Goal: Transaction & Acquisition: Purchase product/service

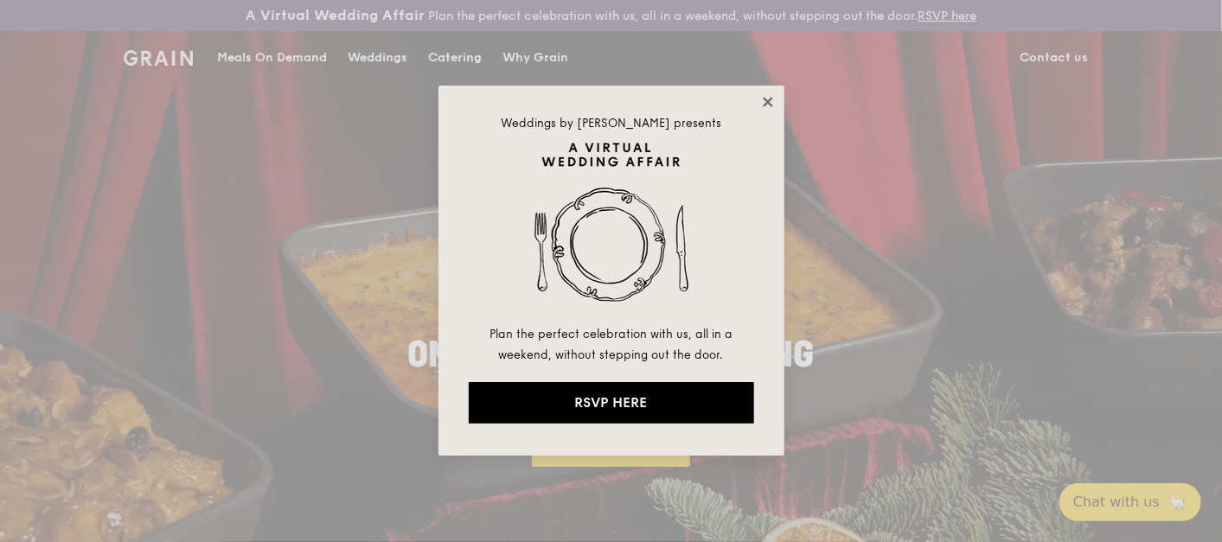
click at [765, 103] on icon at bounding box center [768, 102] width 10 height 10
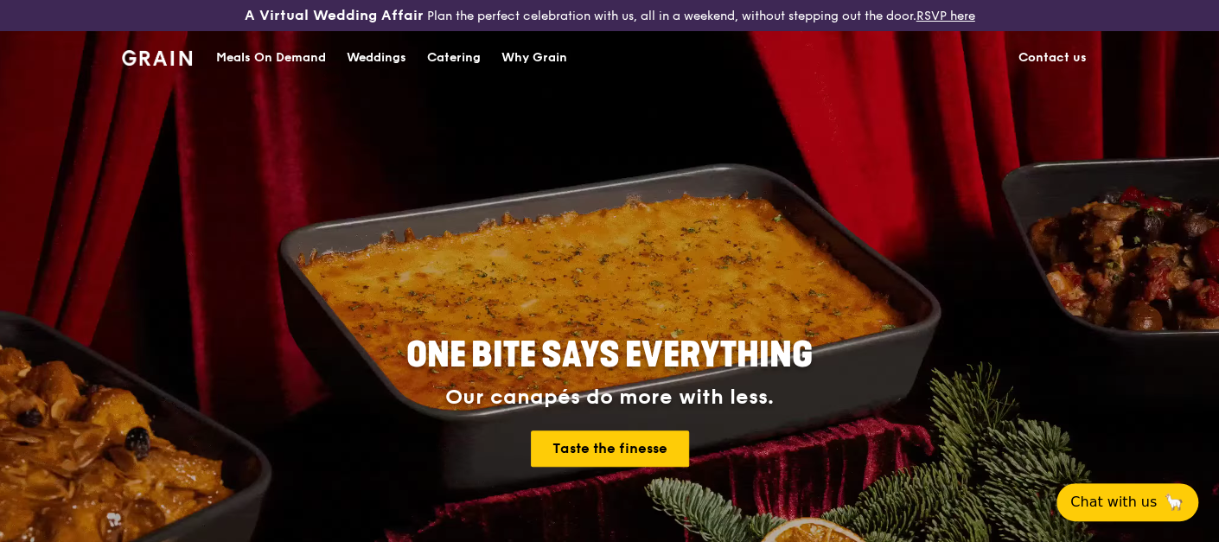
click at [243, 48] on div "Meals On Demand" at bounding box center [271, 58] width 110 height 52
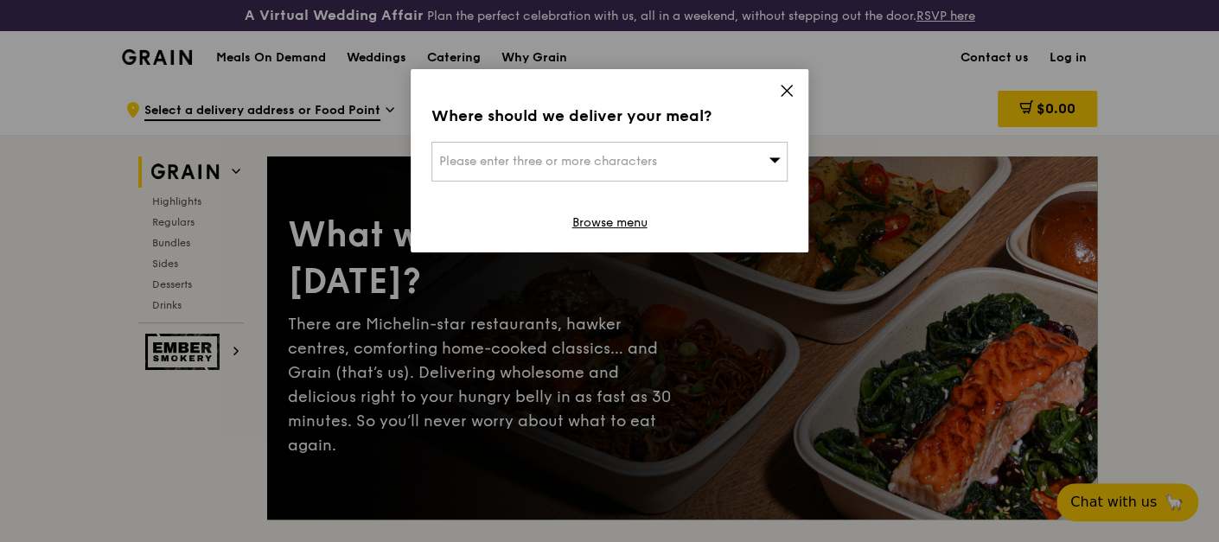
click at [551, 163] on span "Please enter three or more characters" at bounding box center [548, 161] width 218 height 15
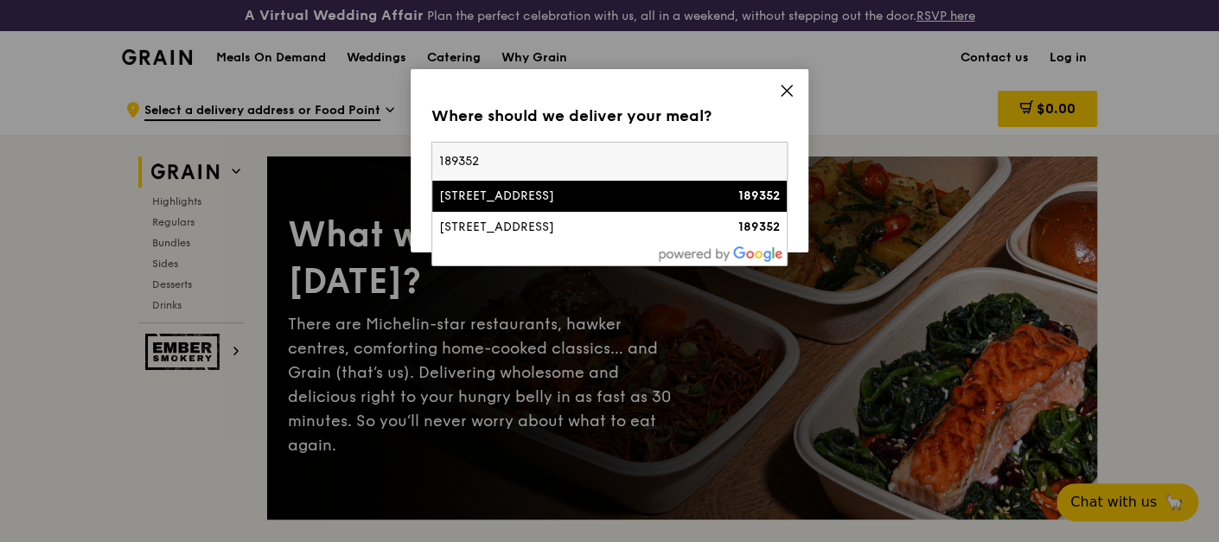
type input "189352"
click at [536, 195] on div "[STREET_ADDRESS]" at bounding box center [567, 196] width 256 height 17
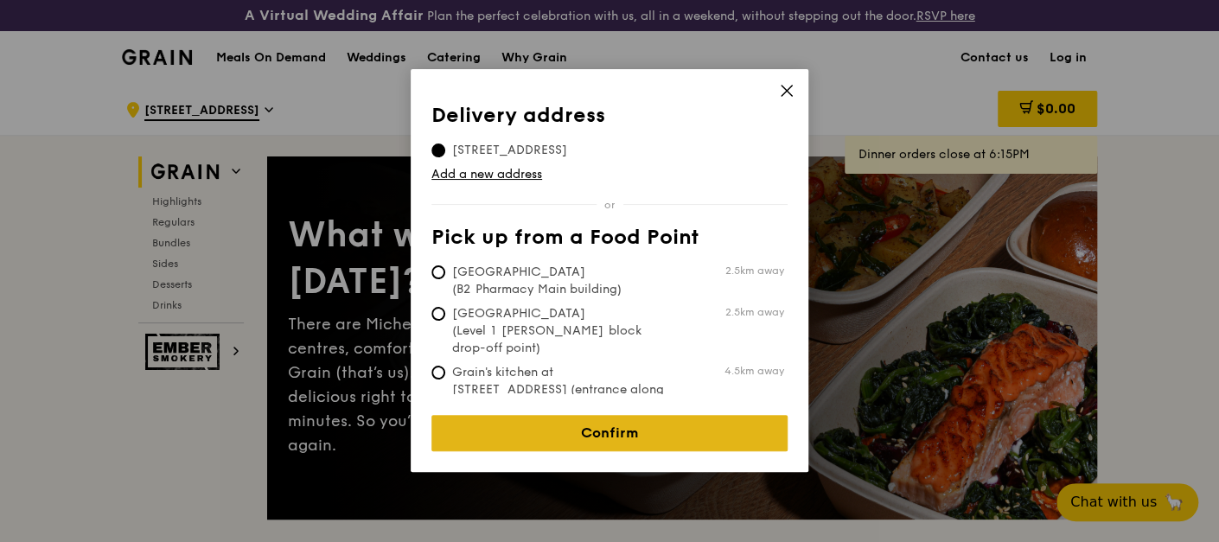
click at [632, 420] on link "Confirm" at bounding box center [610, 433] width 356 height 36
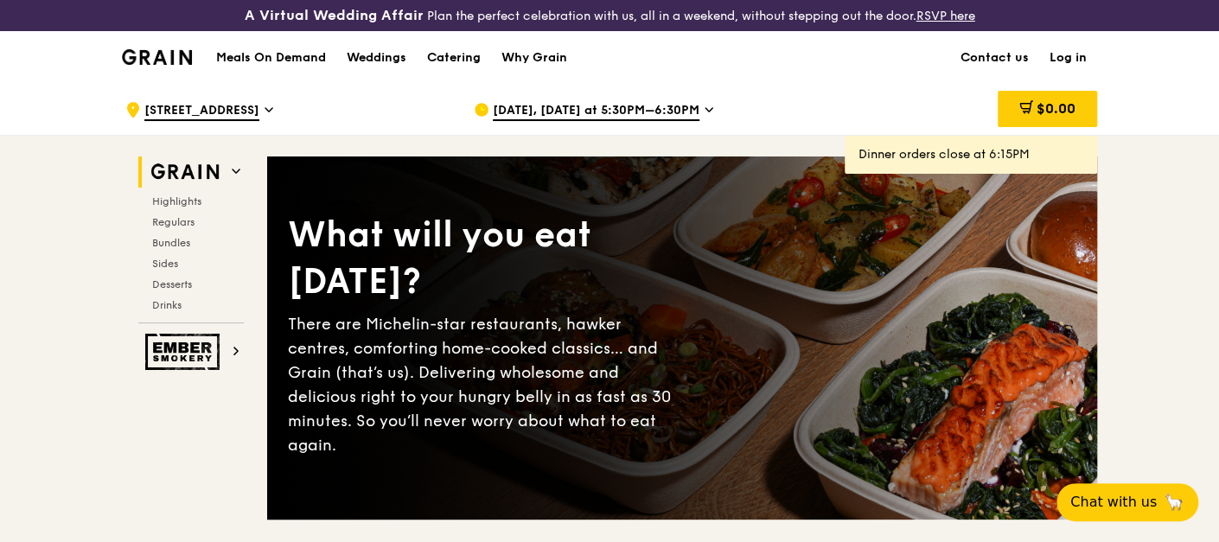
click at [584, 113] on span "[DATE], [DATE] at 5:30PM–6:30PM" at bounding box center [596, 111] width 207 height 19
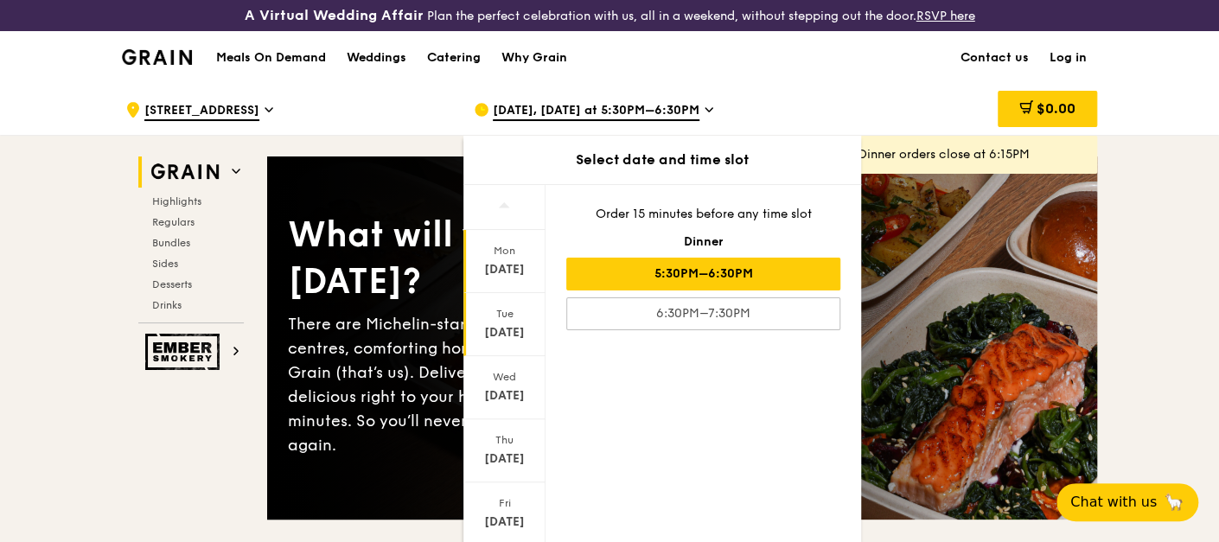
click at [507, 333] on div "[DATE]" at bounding box center [504, 332] width 77 height 17
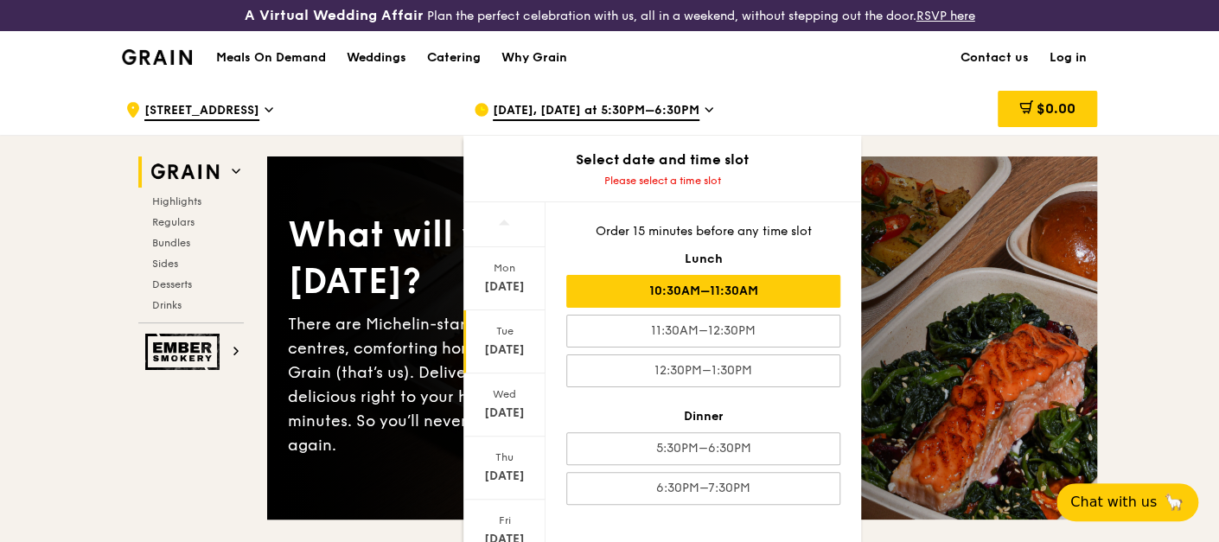
click at [796, 276] on div "10:30AM–11:30AM" at bounding box center [703, 291] width 274 height 33
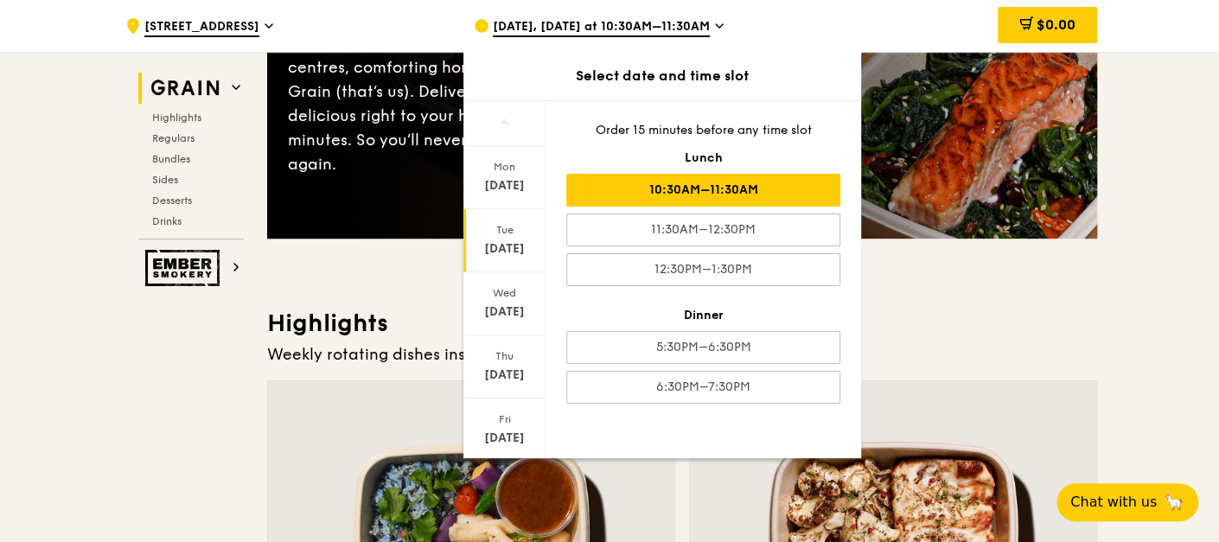
scroll to position [288, 0]
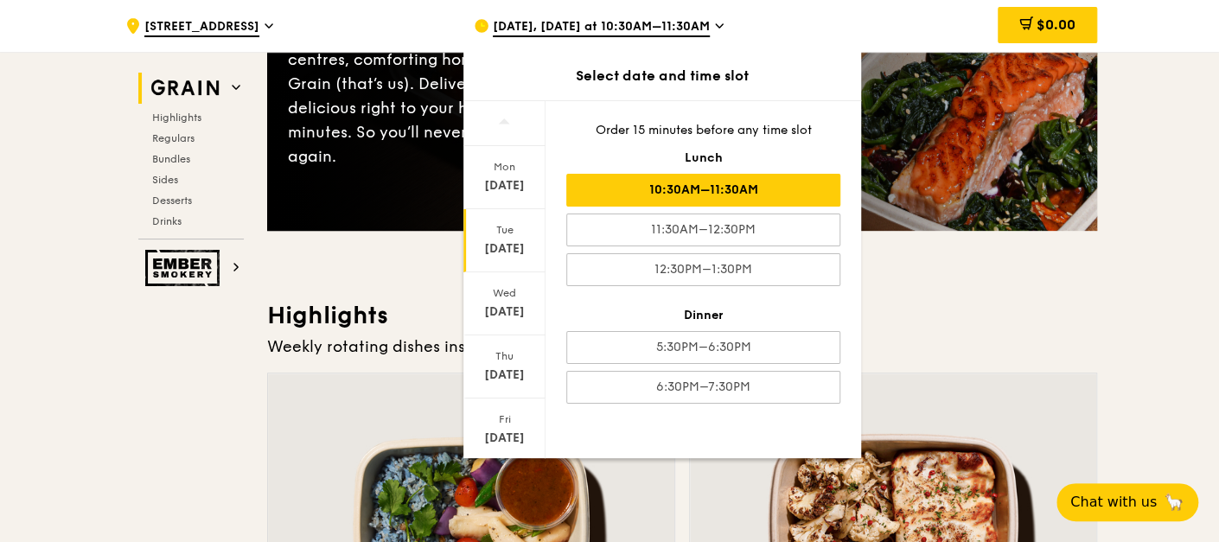
click at [1066, 326] on h3 "Highlights" at bounding box center [682, 315] width 830 height 31
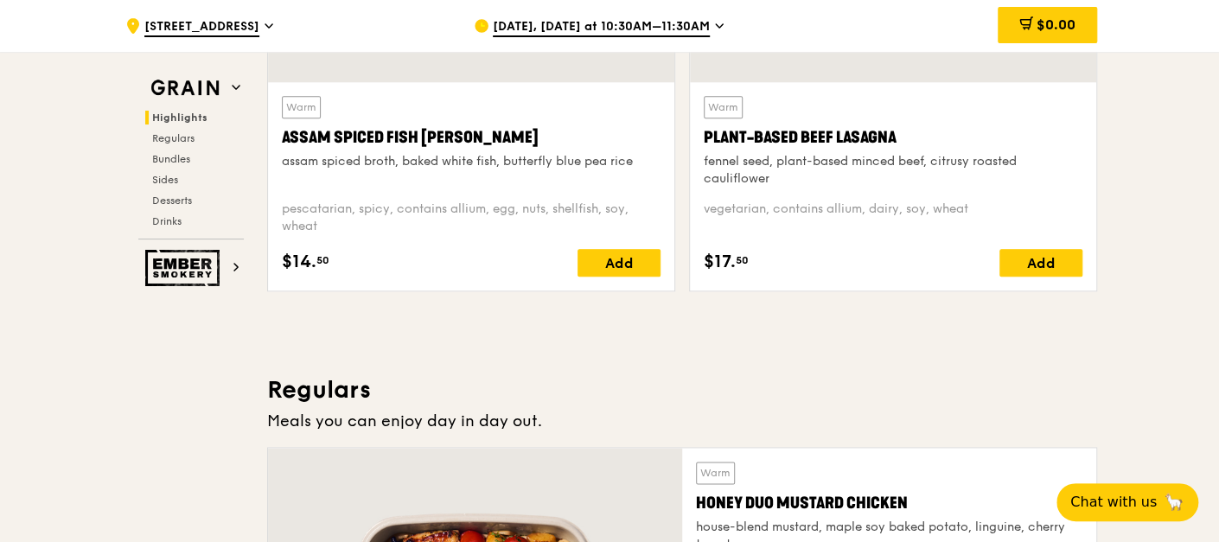
scroll to position [768, 0]
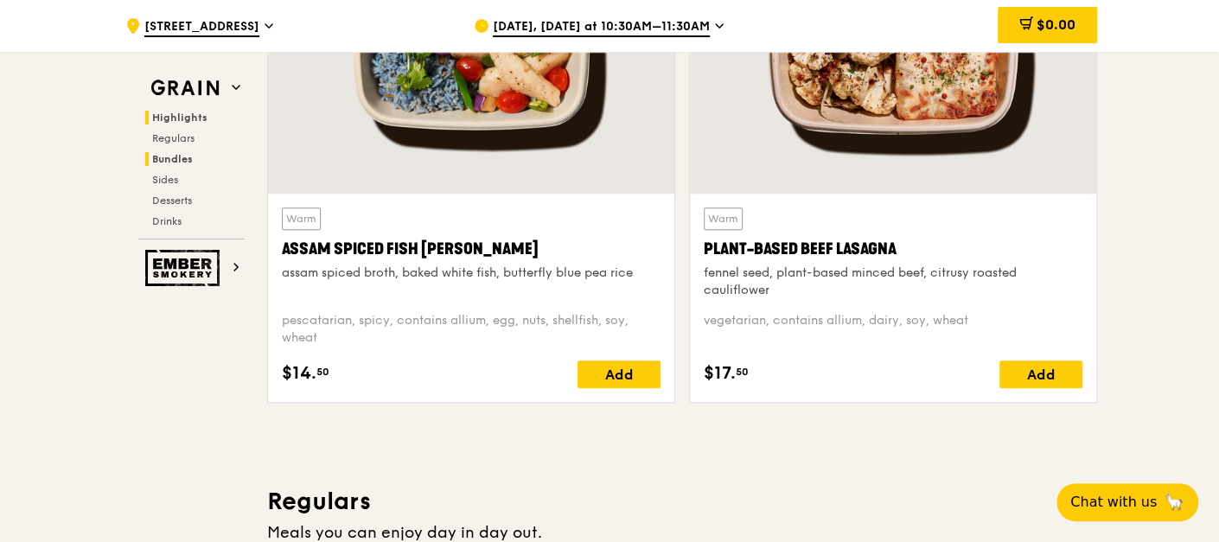
click at [176, 155] on span "Bundles" at bounding box center [172, 159] width 41 height 12
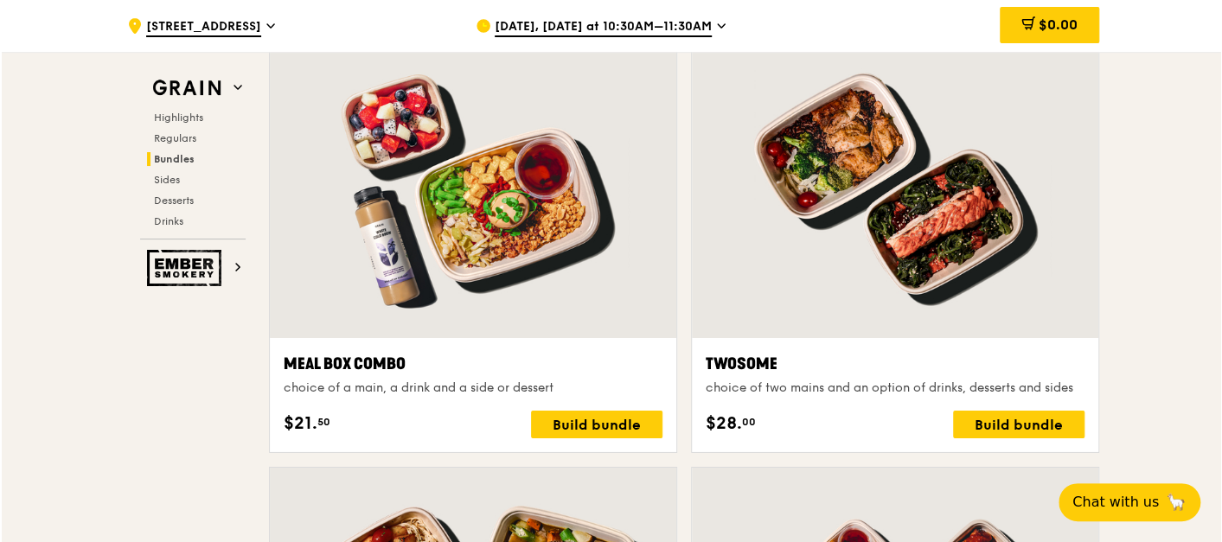
scroll to position [2725, 0]
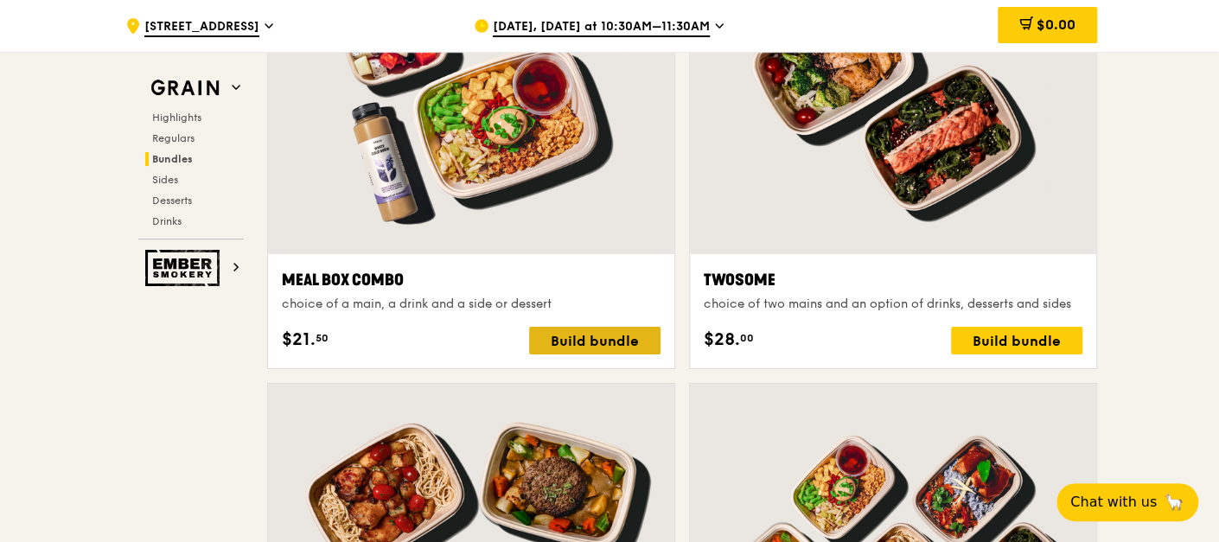
click at [605, 343] on div "Build bundle" at bounding box center [594, 341] width 131 height 28
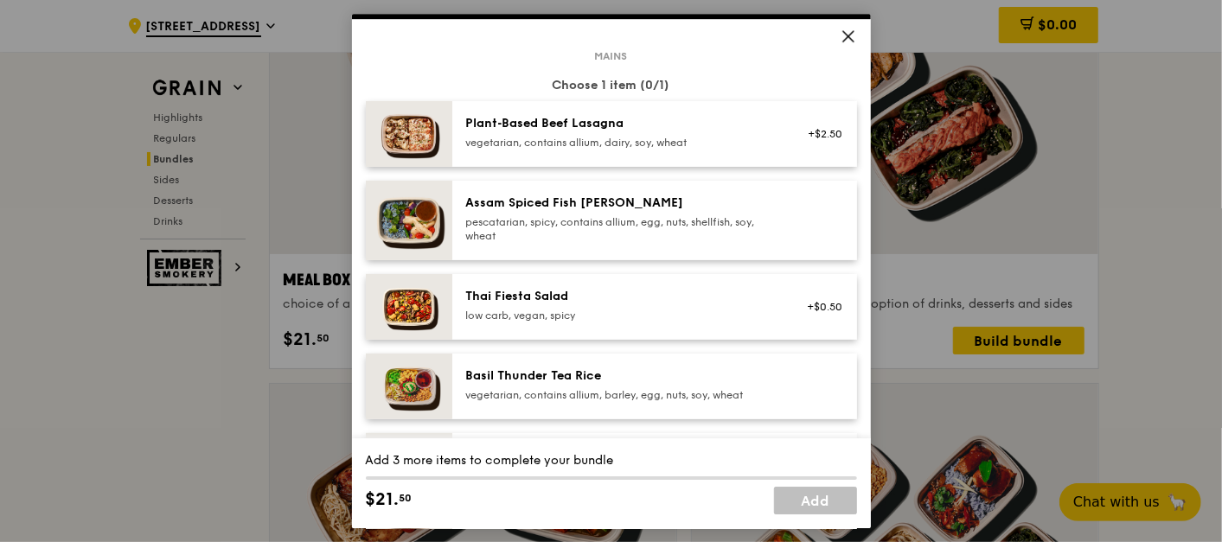
scroll to position [192, 0]
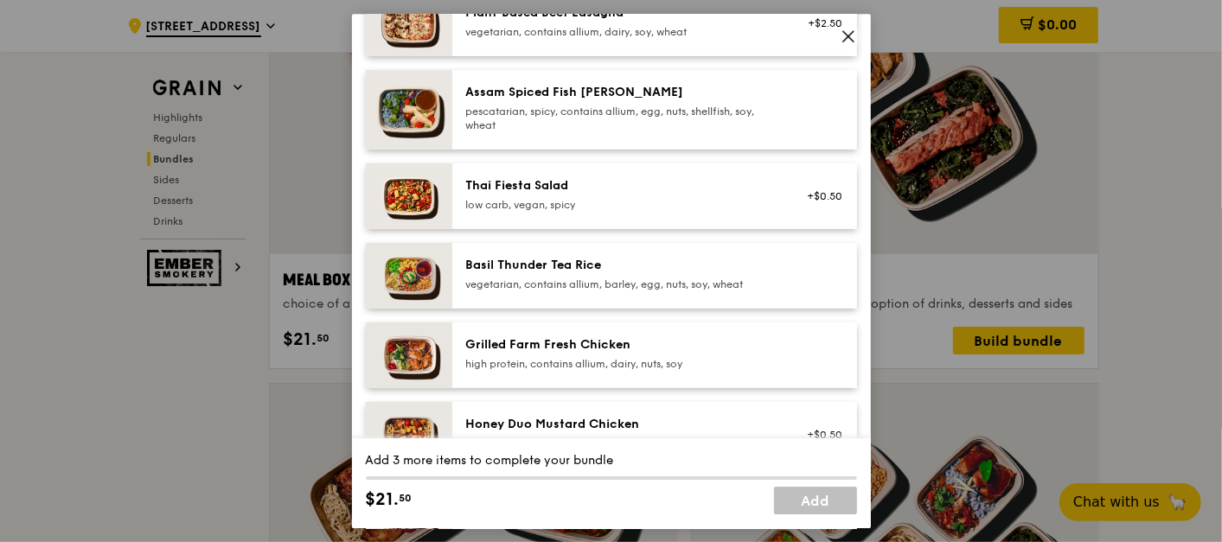
click at [629, 278] on div "vegetarian, contains allium, barley, egg, nuts, soy, wheat" at bounding box center [621, 285] width 310 height 14
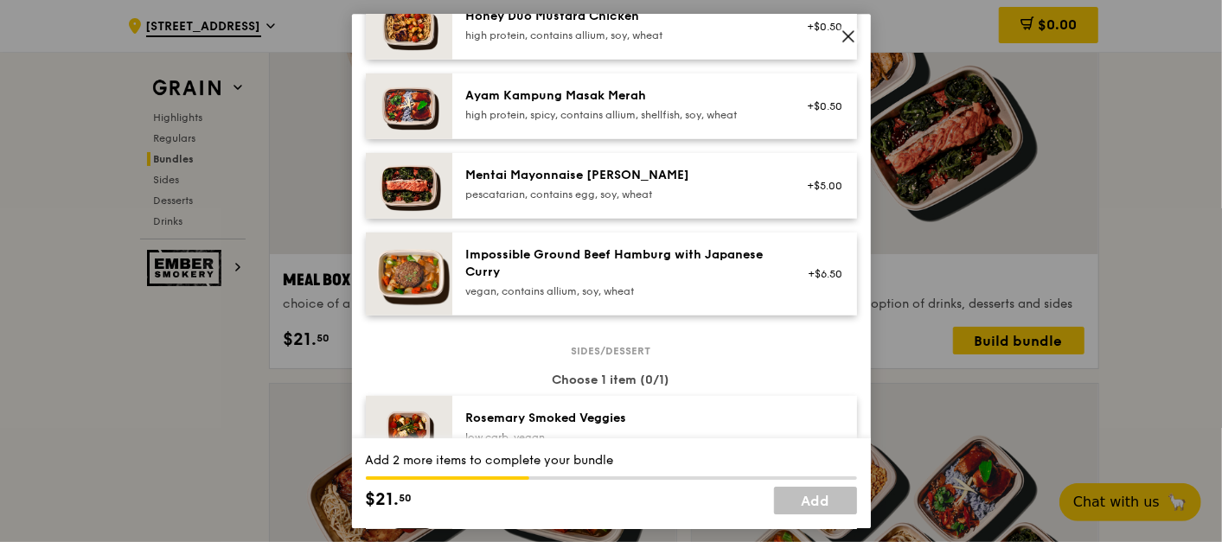
scroll to position [768, 0]
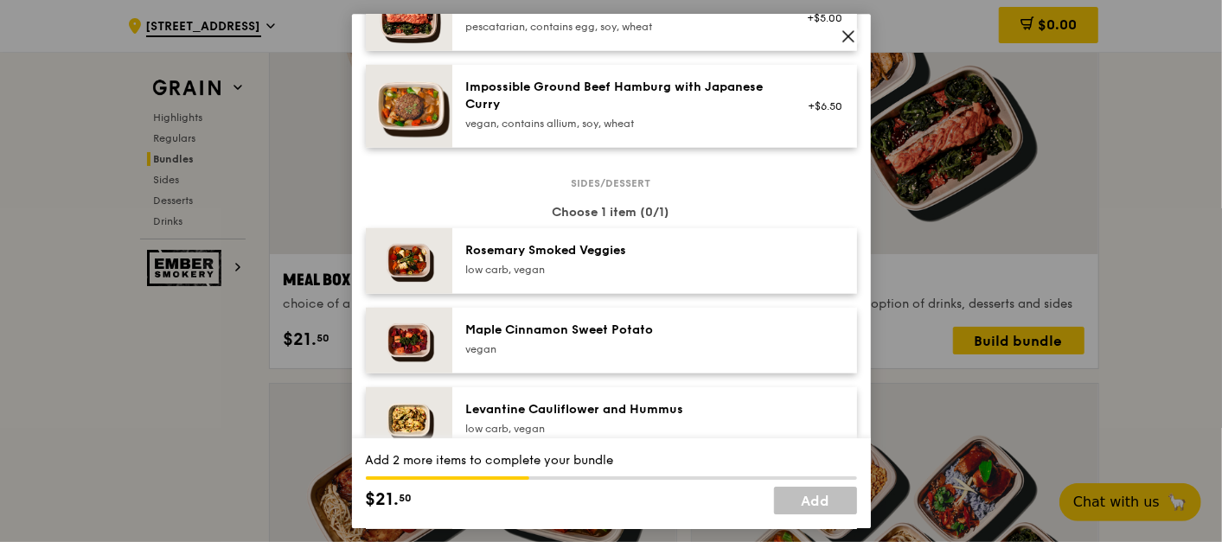
click at [650, 264] on div "low carb, vegan" at bounding box center [621, 270] width 310 height 14
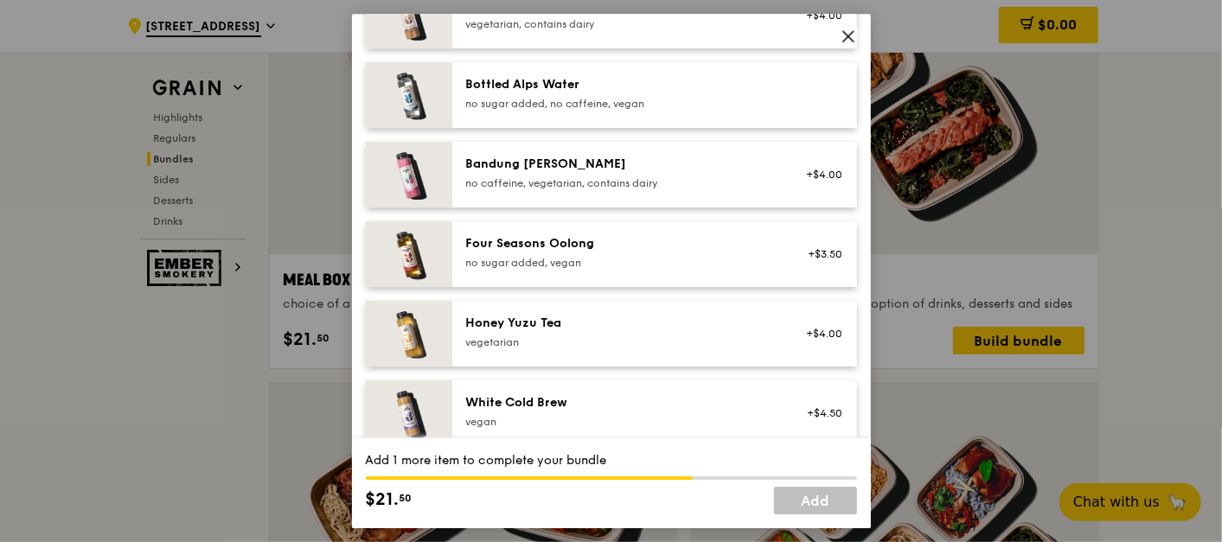
scroll to position [1922, 0]
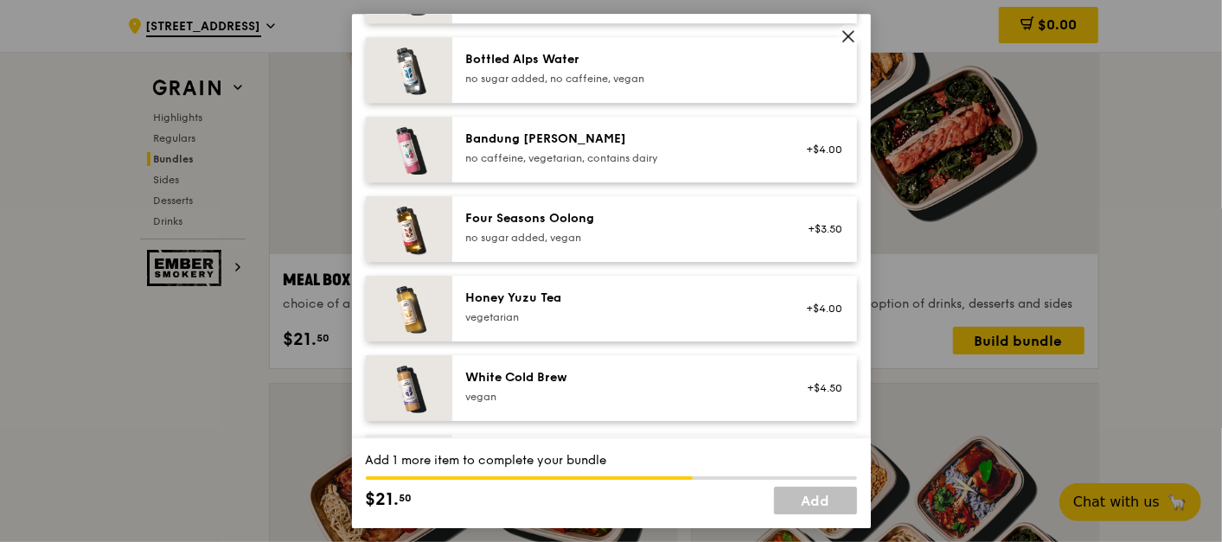
click at [669, 219] on div "Four Seasons Oolong" at bounding box center [621, 218] width 310 height 17
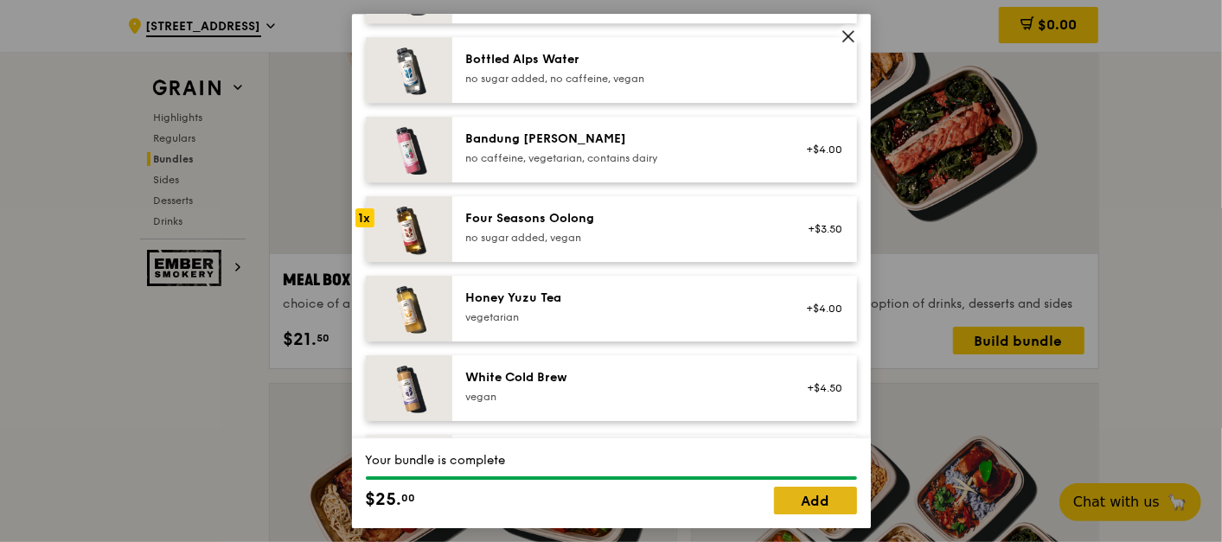
click at [802, 494] on link "Add" at bounding box center [815, 501] width 83 height 28
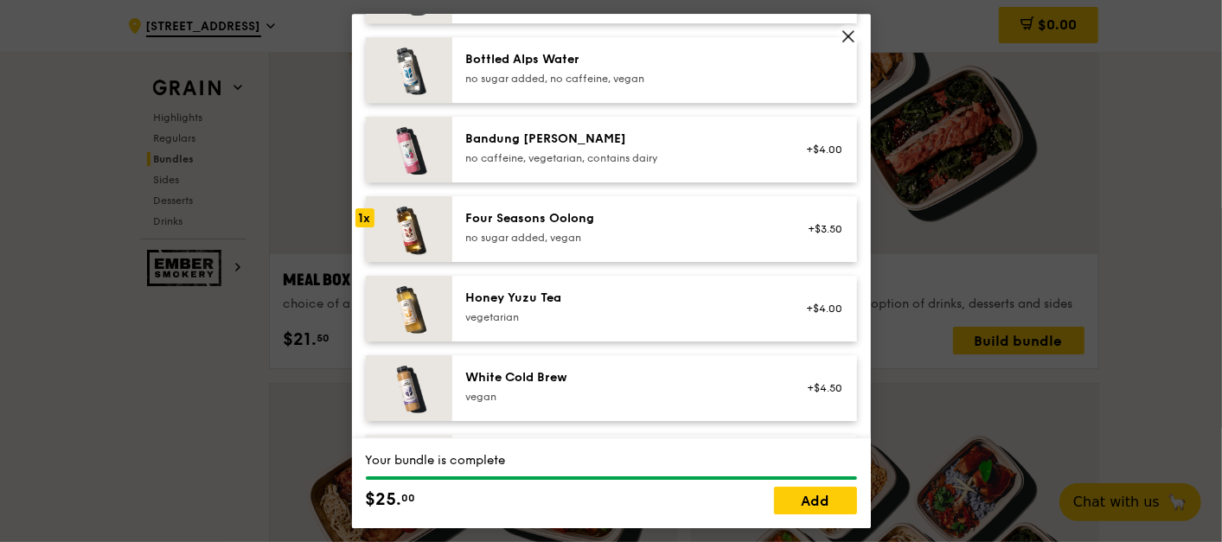
scroll to position [2725, 0]
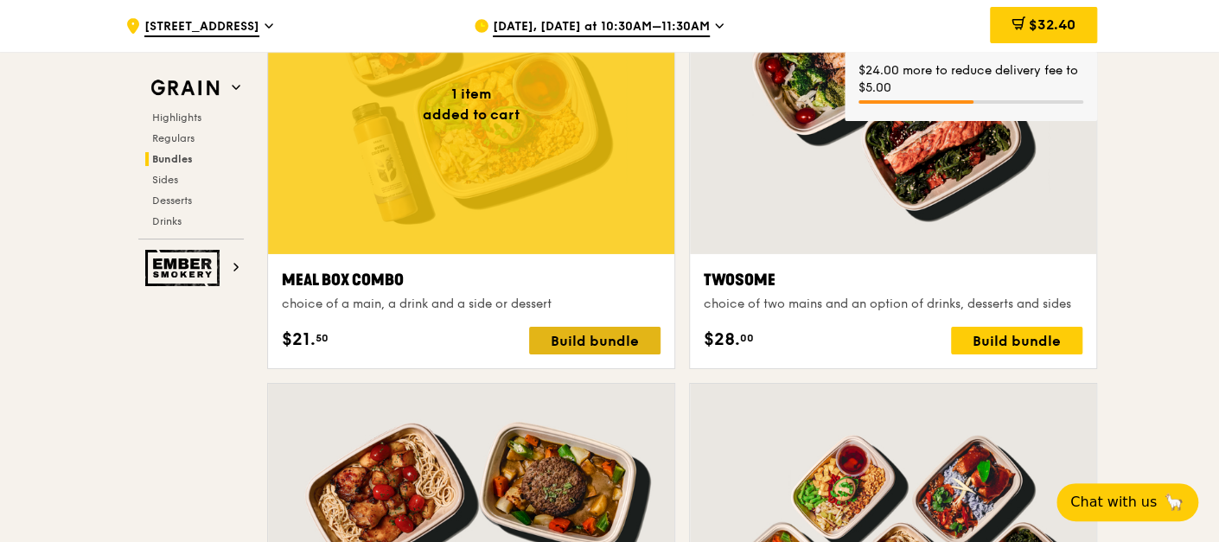
click at [613, 338] on div "Build bundle" at bounding box center [594, 341] width 131 height 28
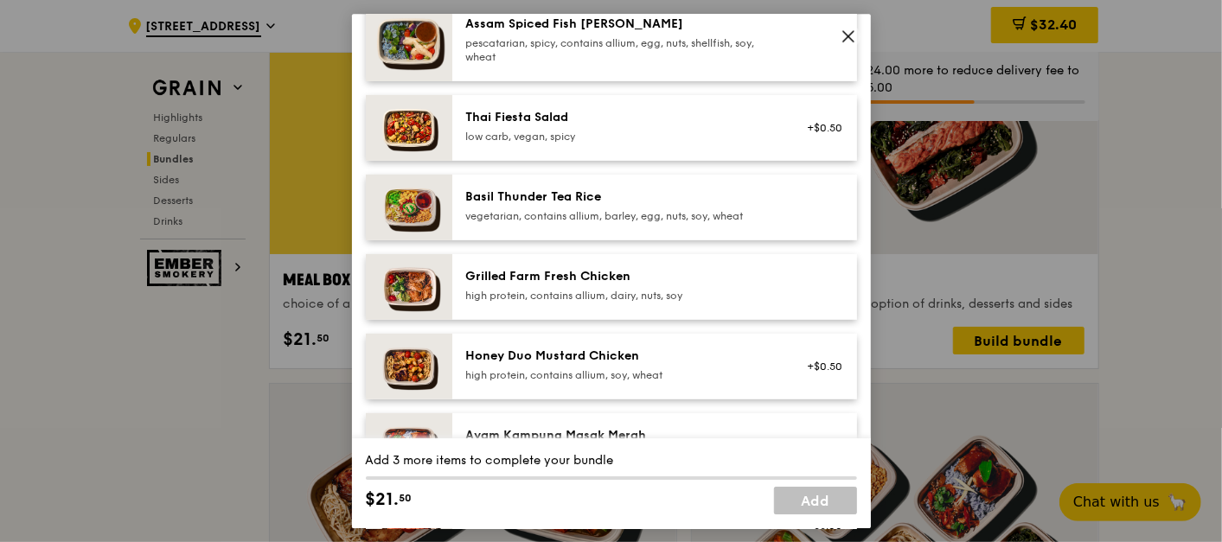
scroll to position [288, 0]
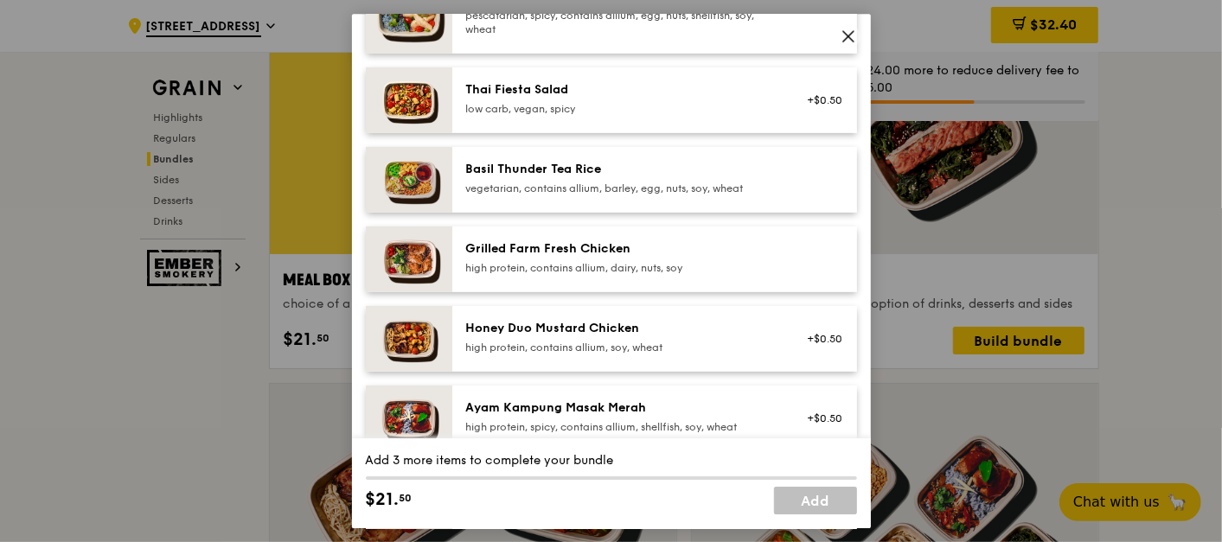
click at [645, 338] on div "Honey Duo Mustard Chicken high protein, contains allium, soy, wheat" at bounding box center [621, 337] width 310 height 35
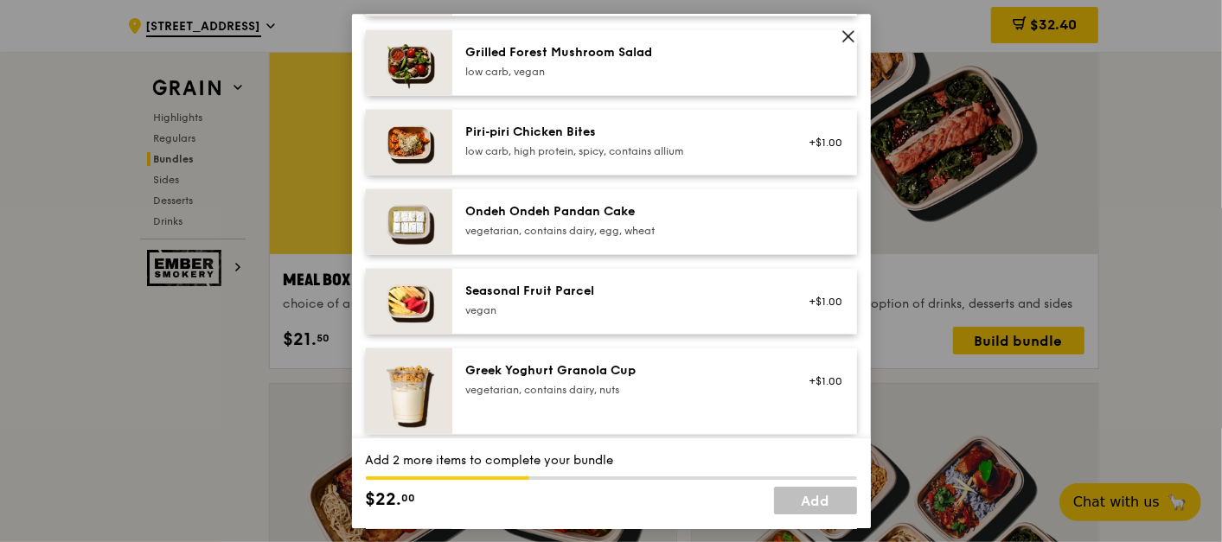
scroll to position [1249, 0]
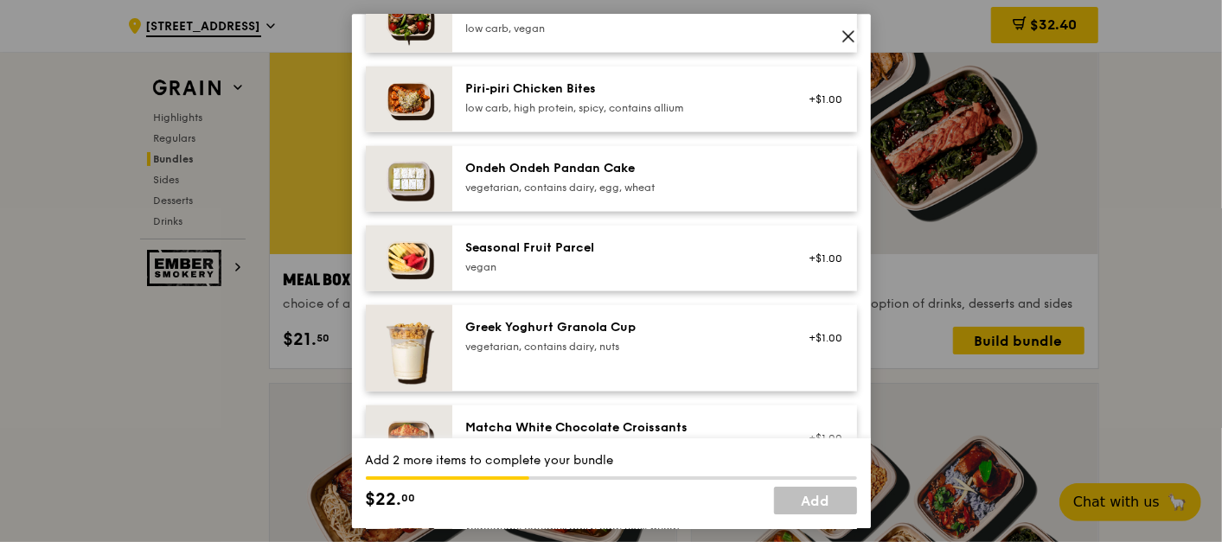
click at [624, 259] on div "vegan" at bounding box center [621, 266] width 310 height 14
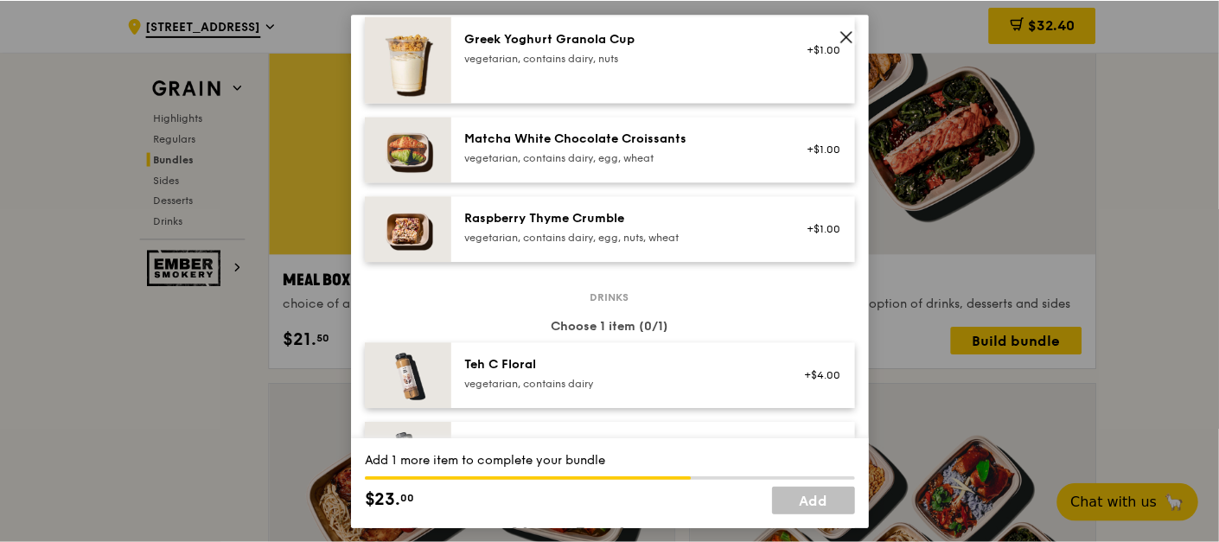
scroll to position [1730, 0]
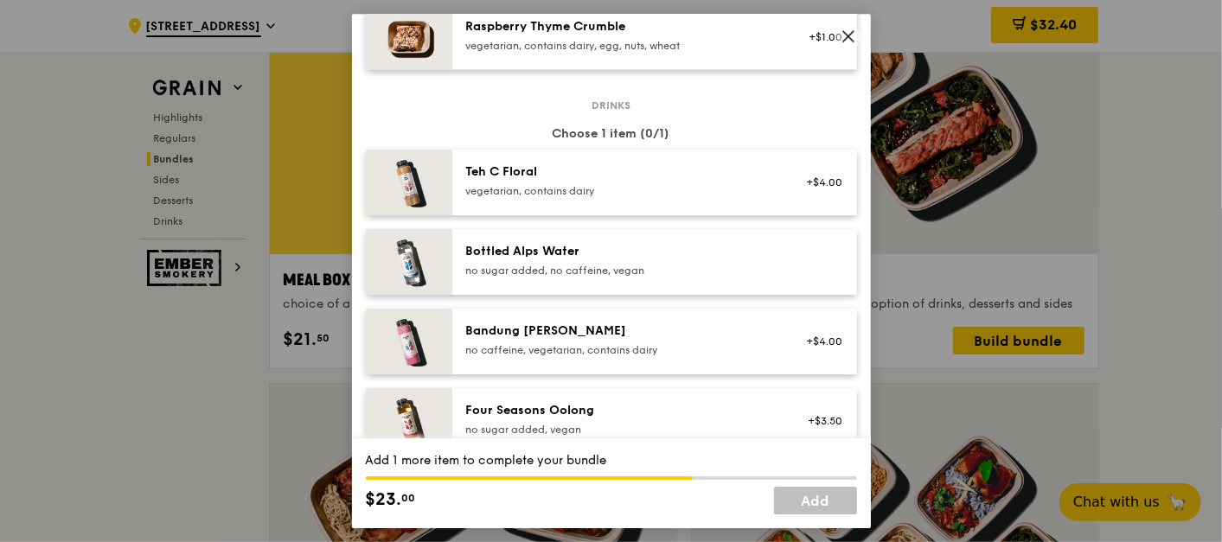
click at [680, 341] on div "Bandung [PERSON_NAME] no caffeine, vegetarian, contains dairy" at bounding box center [621, 340] width 310 height 35
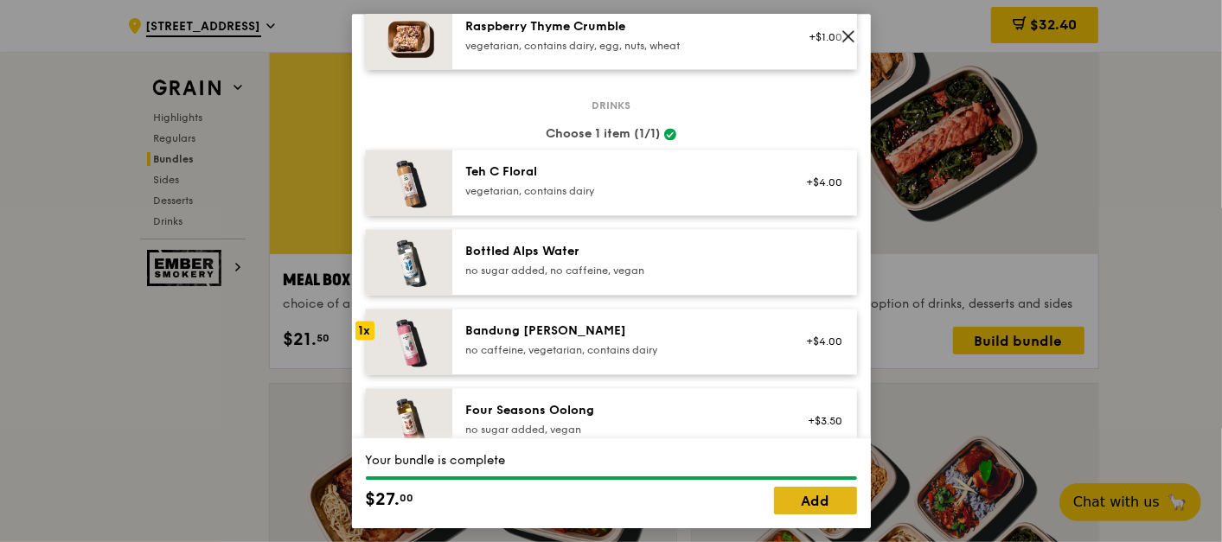
click at [797, 500] on link "Add" at bounding box center [815, 501] width 83 height 28
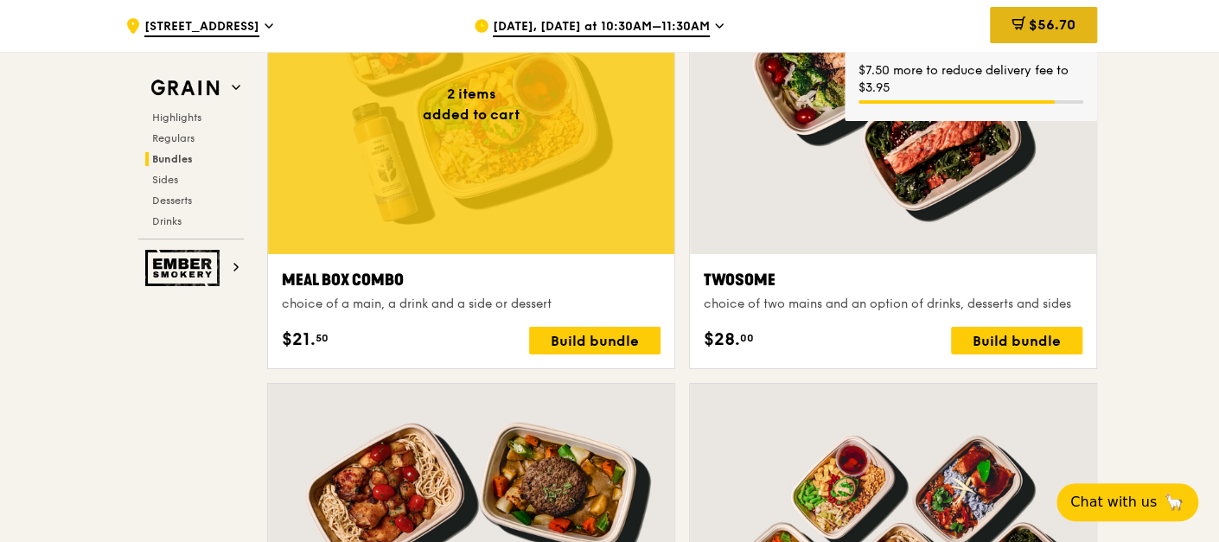
click at [1070, 33] on div "$56.70" at bounding box center [1043, 25] width 107 height 36
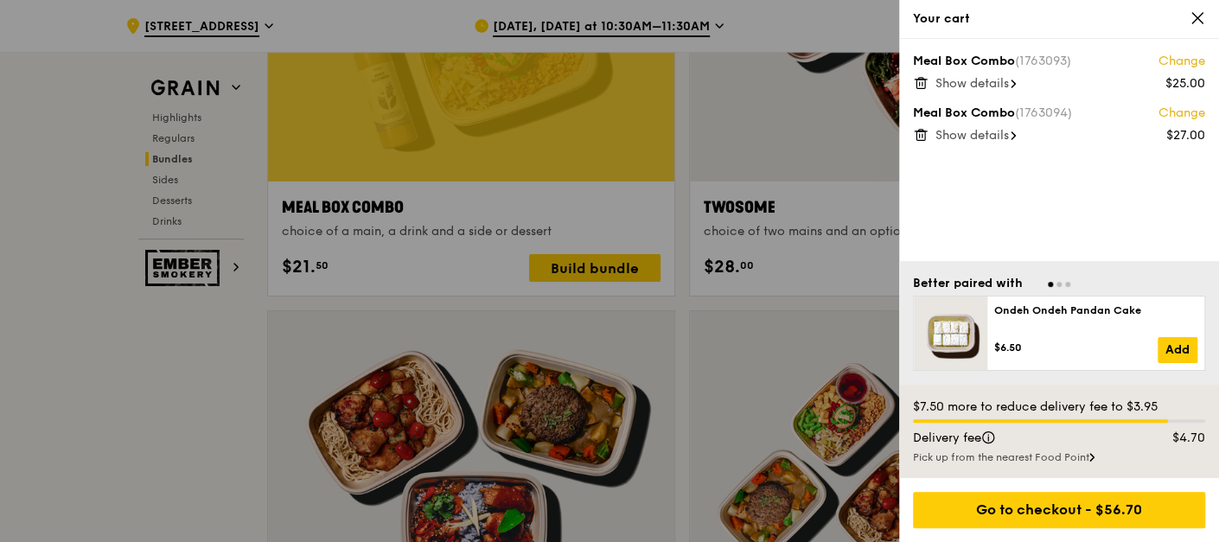
scroll to position [2917, 0]
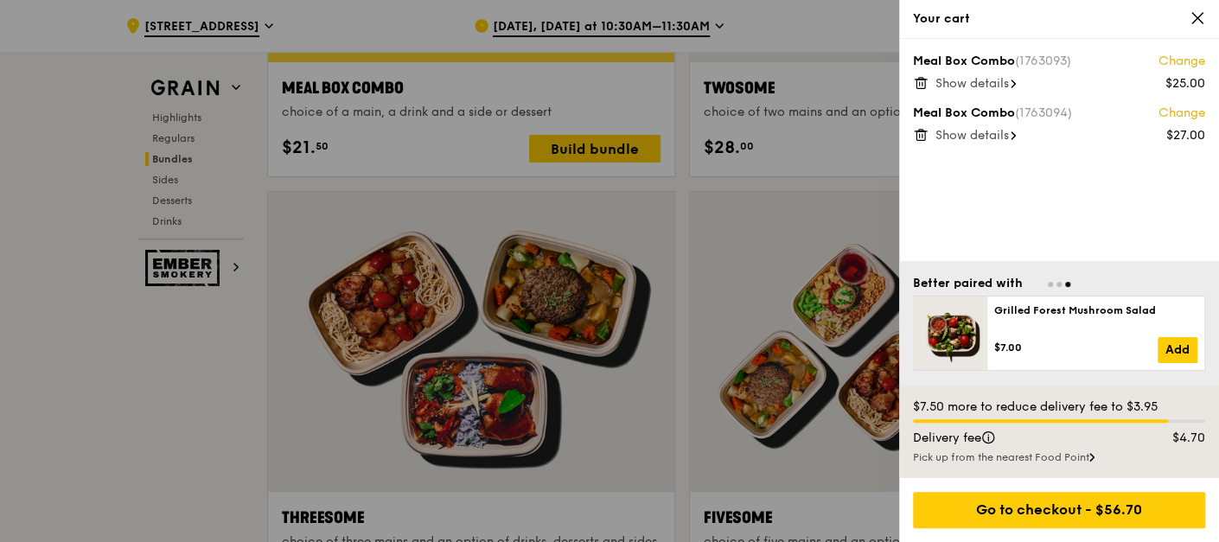
click at [982, 86] on span "Show details" at bounding box center [973, 83] width 74 height 15
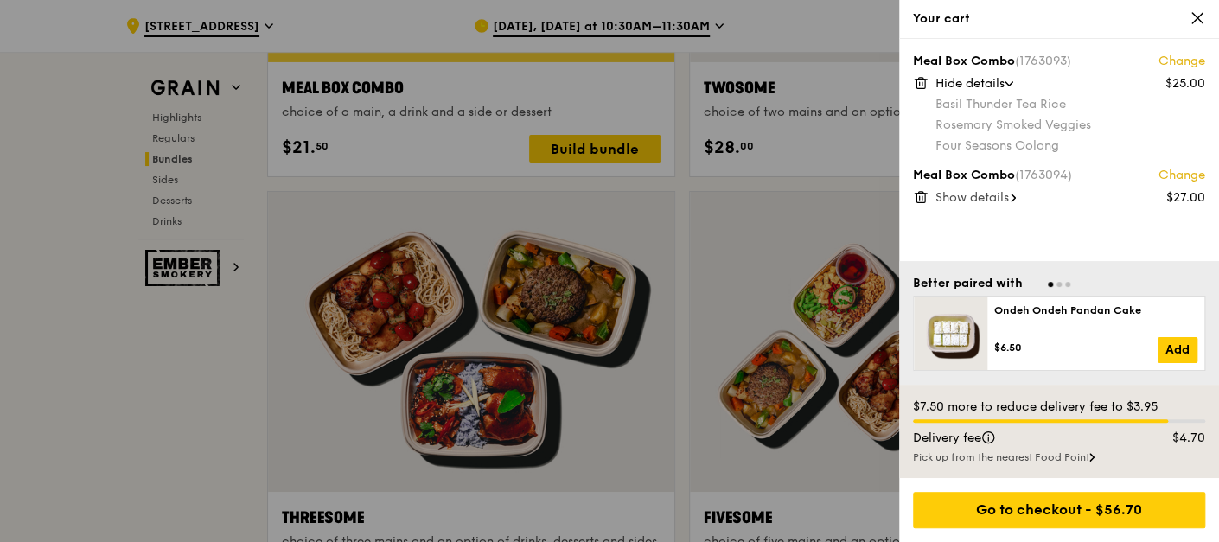
click at [986, 197] on span "Show details" at bounding box center [973, 197] width 74 height 15
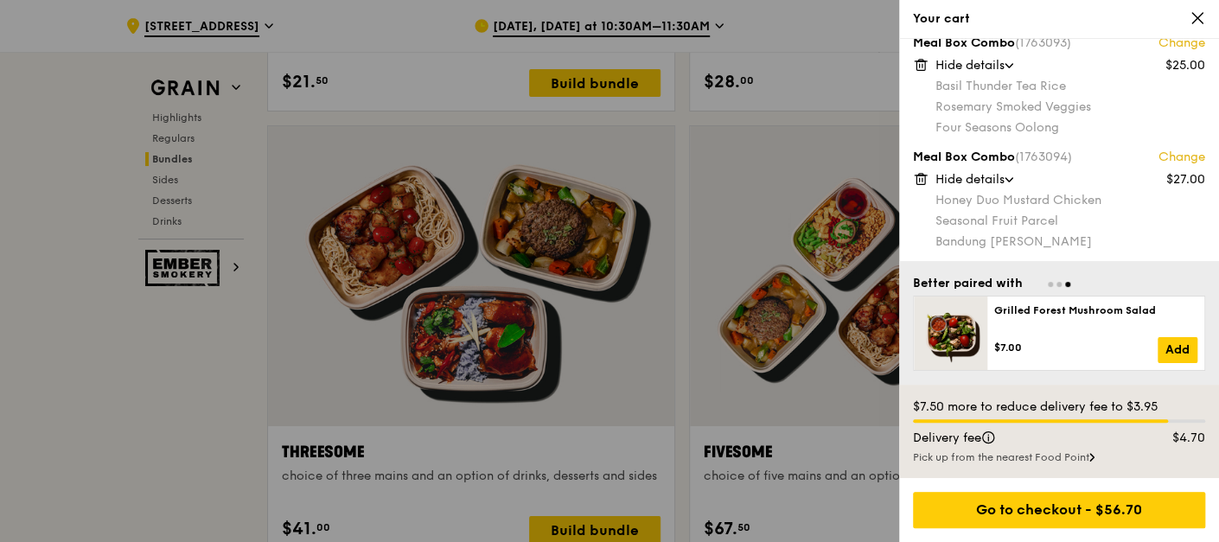
scroll to position [3013, 0]
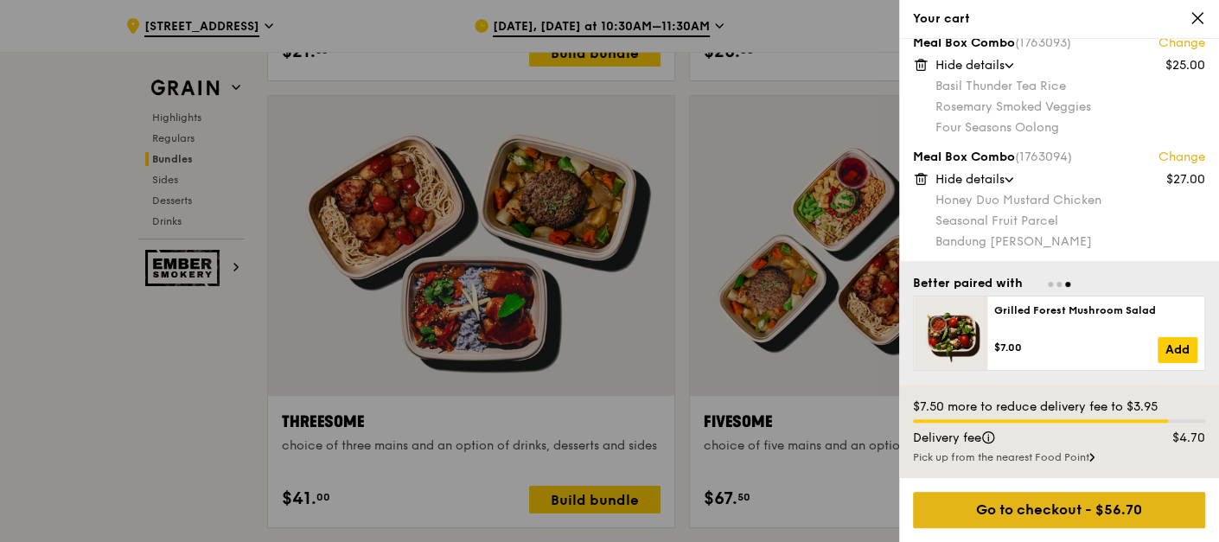
click at [1071, 501] on div "Go to checkout - $56.70" at bounding box center [1059, 510] width 292 height 36
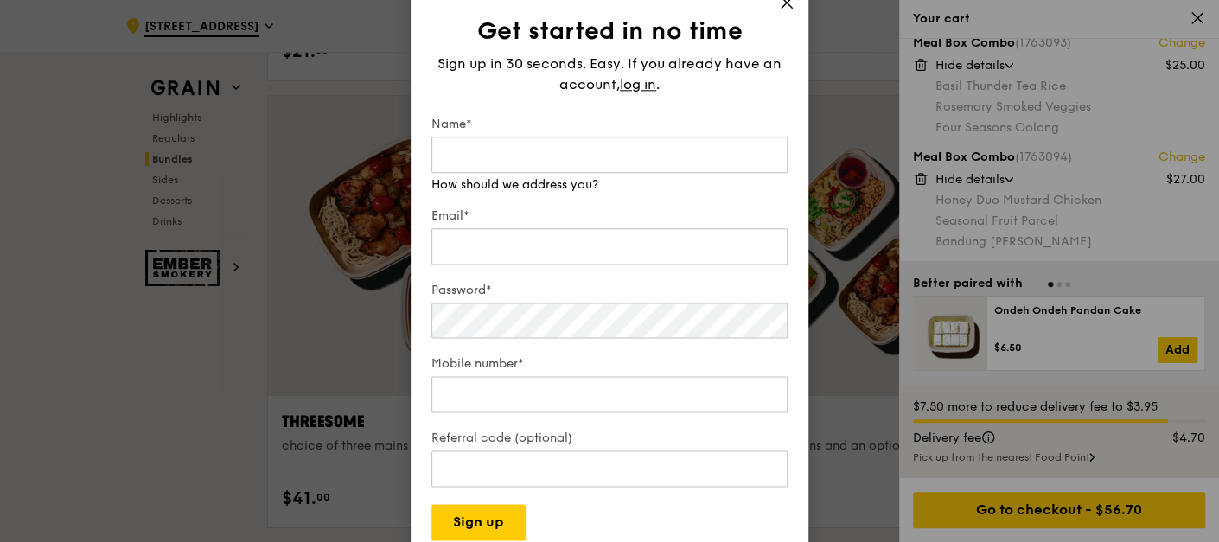
click at [789, 7] on icon at bounding box center [787, 3] width 16 height 16
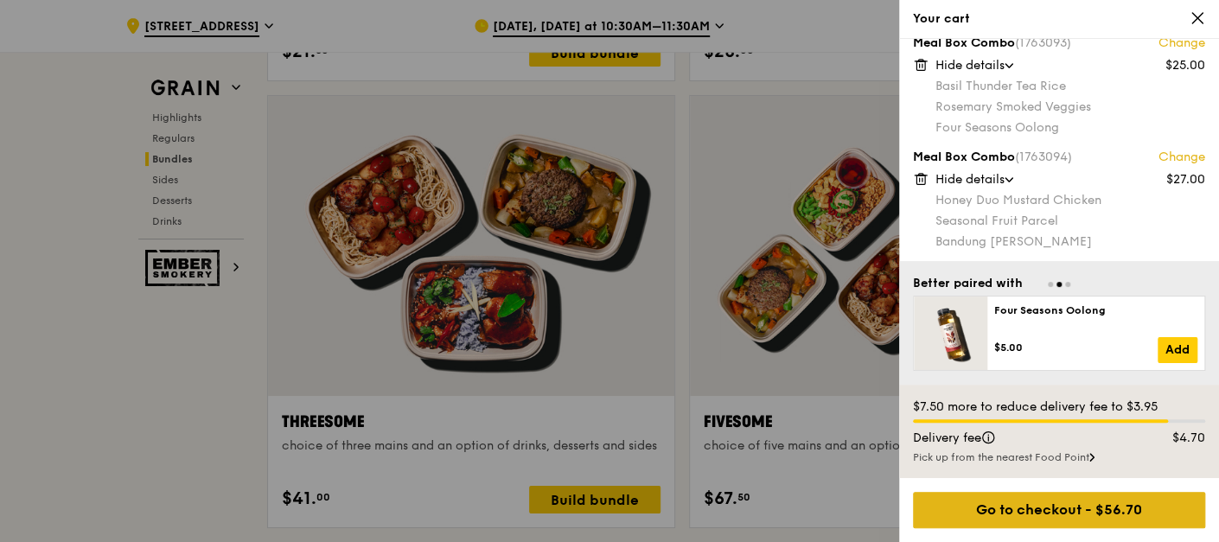
click at [1021, 506] on div "Go to checkout - $56.70" at bounding box center [1059, 510] width 292 height 36
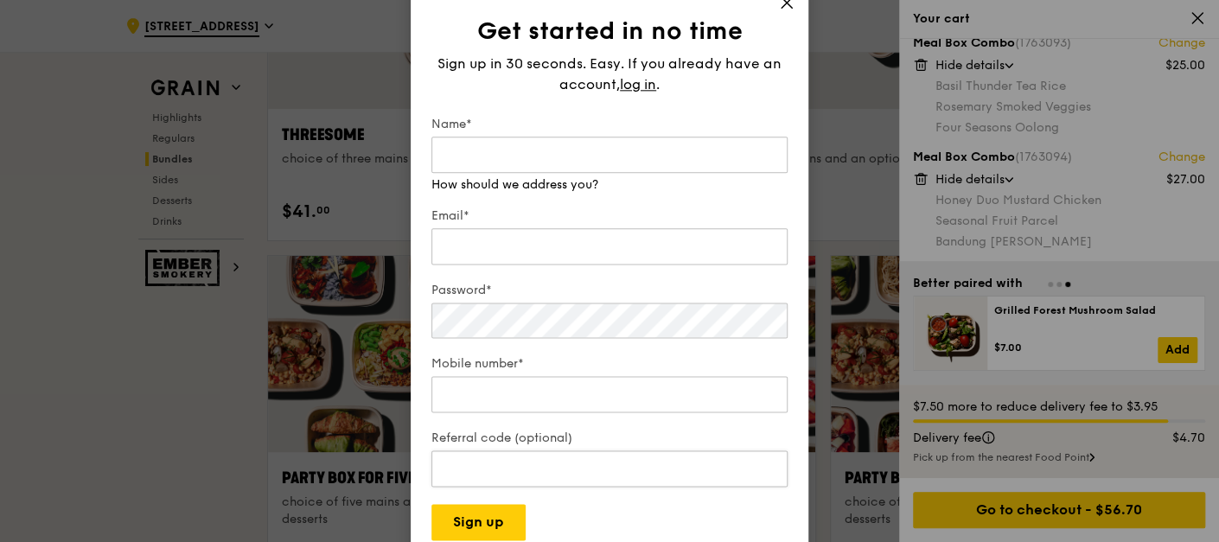
scroll to position [3301, 0]
click at [784, 5] on icon at bounding box center [787, 3] width 16 height 16
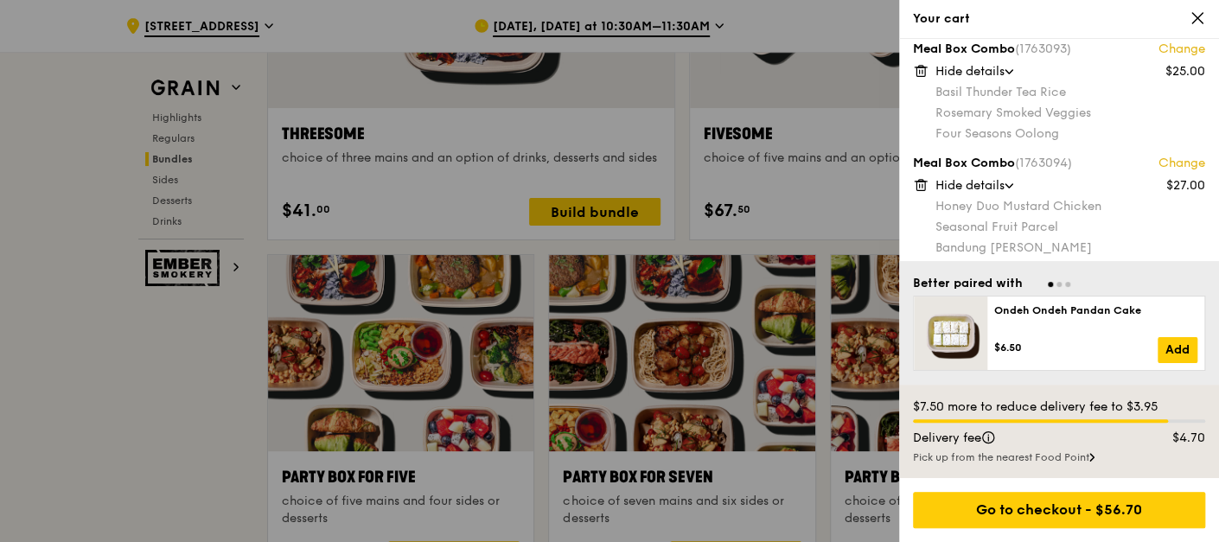
scroll to position [18, 0]
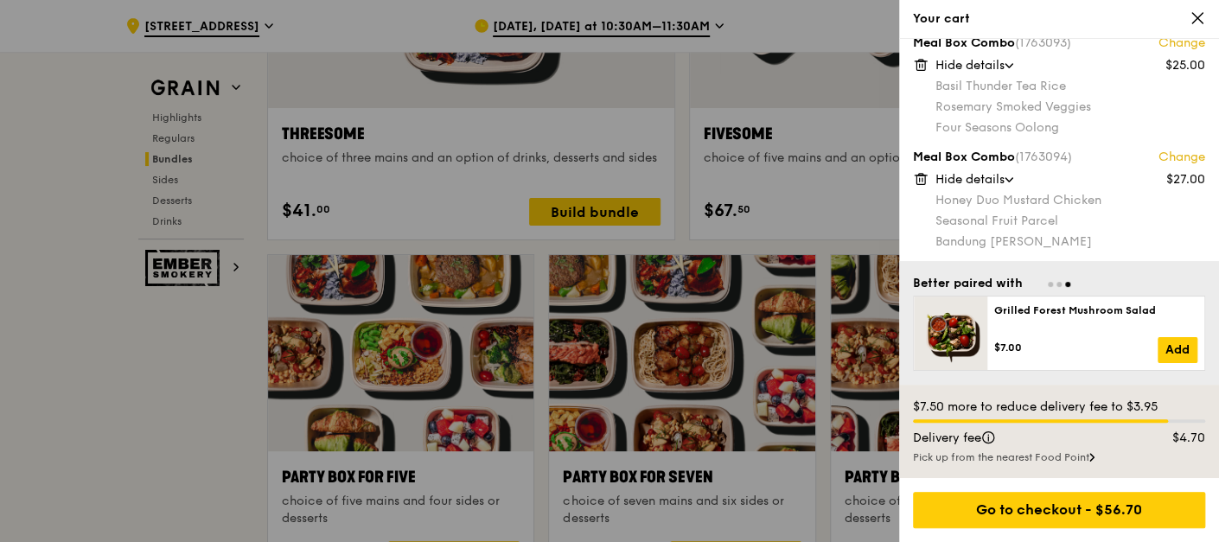
click at [1194, 10] on icon at bounding box center [1198, 18] width 16 height 16
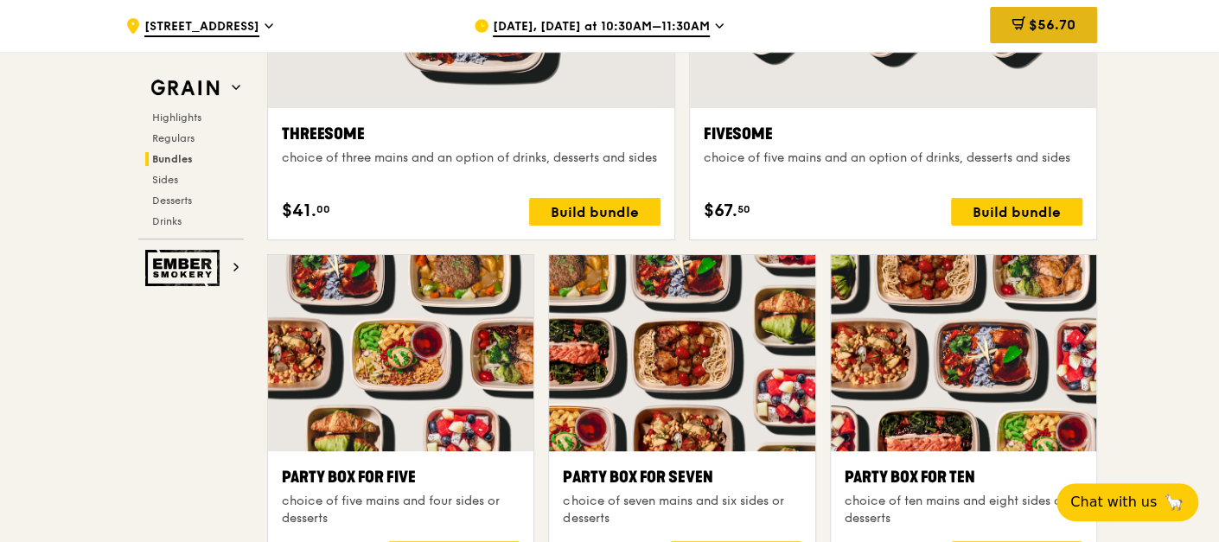
click at [1073, 35] on div "$56.70" at bounding box center [1043, 25] width 107 height 36
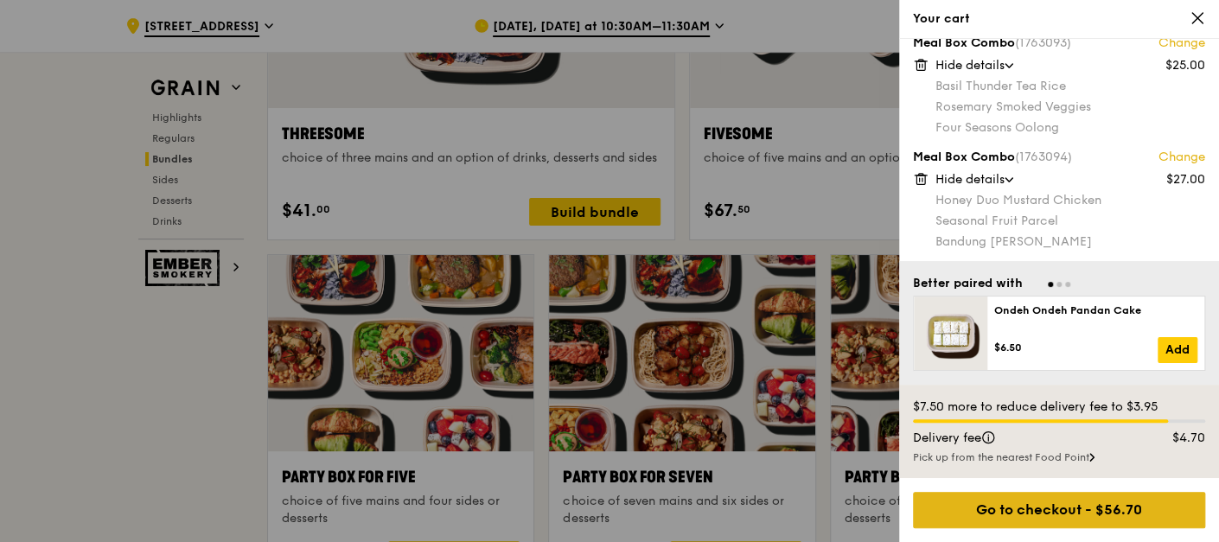
click at [1028, 509] on div "Go to checkout - $56.70" at bounding box center [1059, 510] width 292 height 36
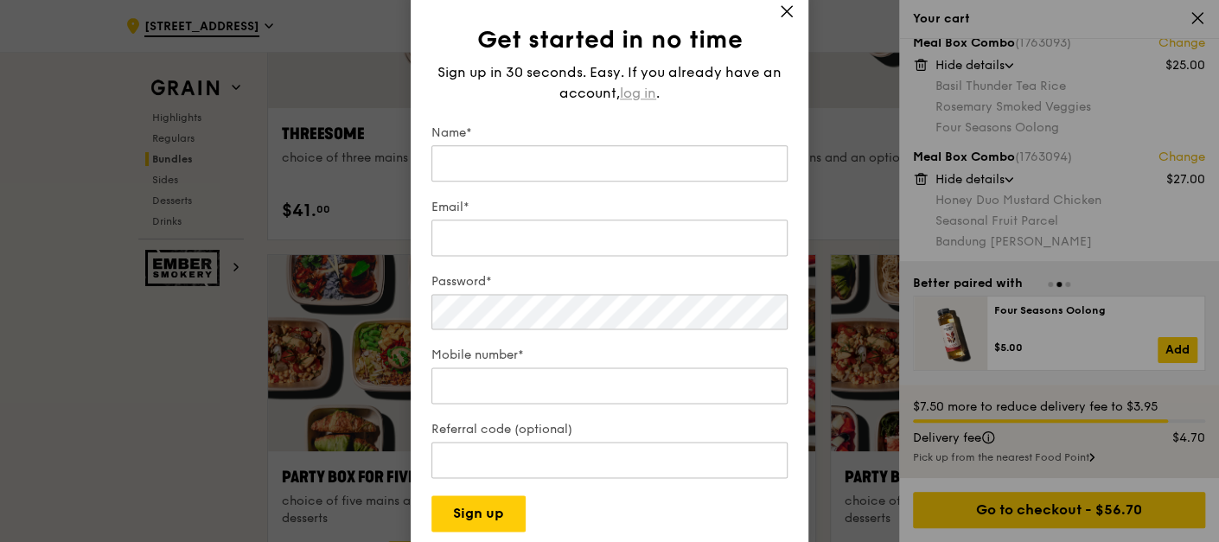
click at [646, 84] on span "log in" at bounding box center [638, 93] width 36 height 21
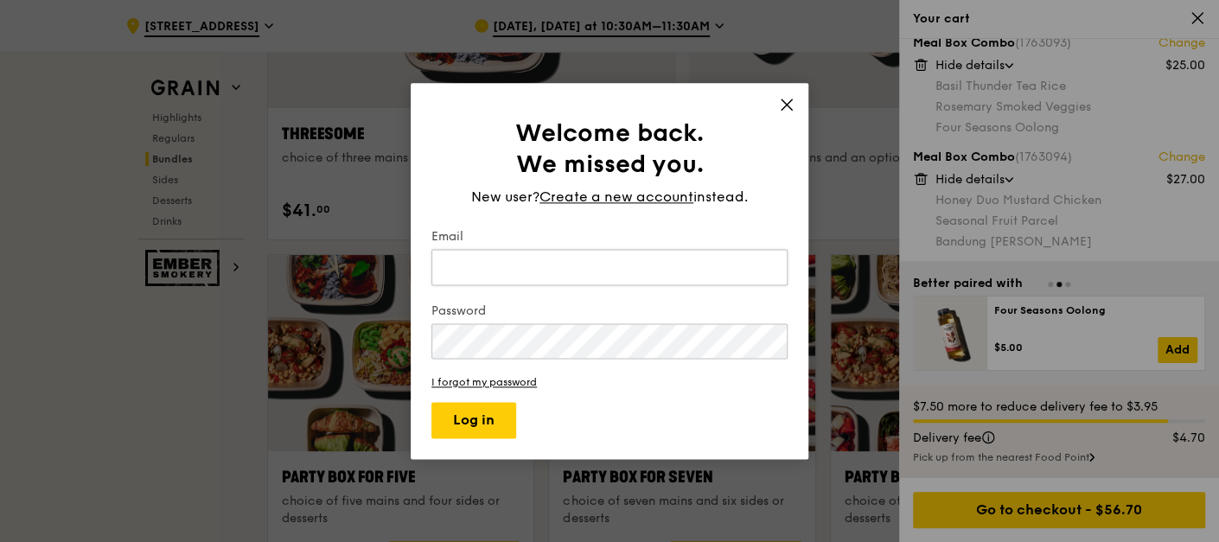
click at [589, 261] on input "Email" at bounding box center [610, 267] width 356 height 36
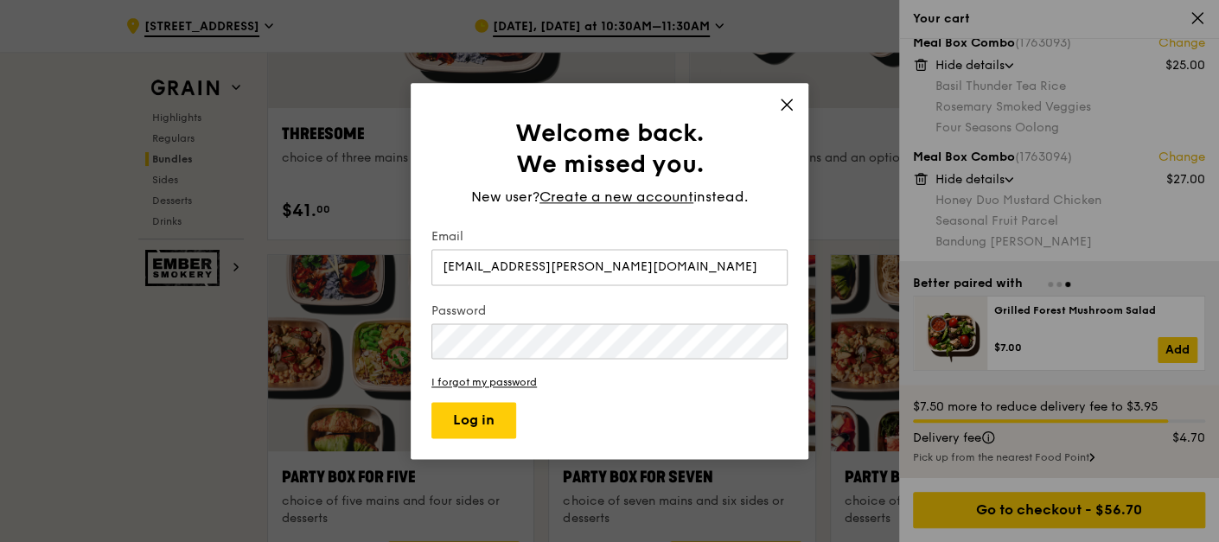
type input "[EMAIL_ADDRESS][PERSON_NAME][DOMAIN_NAME]"
click at [497, 421] on button "Log in" at bounding box center [474, 420] width 85 height 36
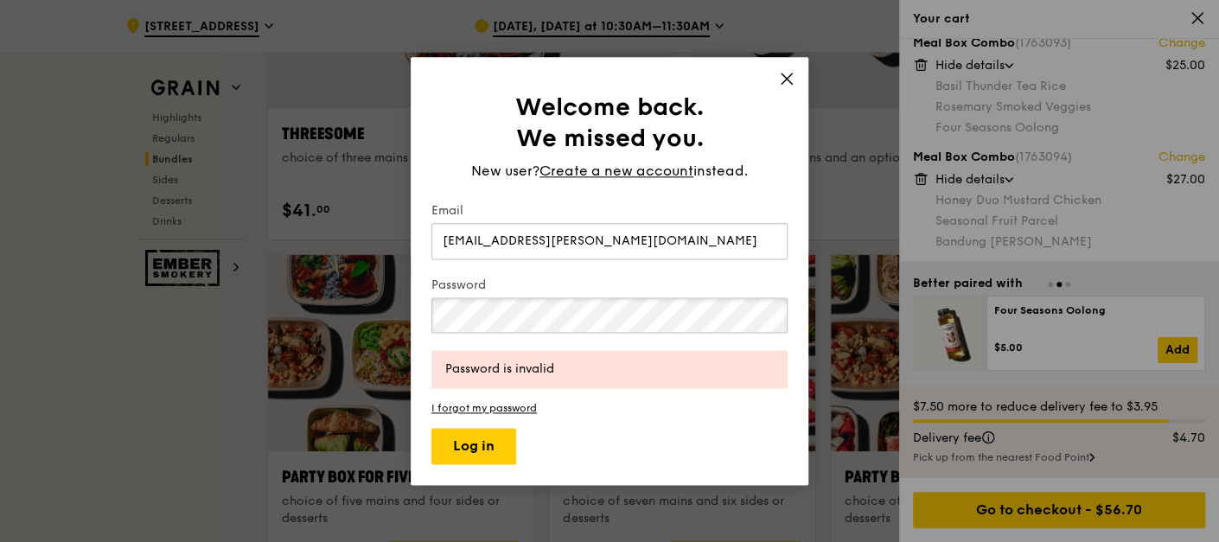
click at [317, 292] on div "Welcome back. We missed you. New user? Create a new account instead. Email [EMA…" at bounding box center [609, 271] width 1219 height 542
click at [458, 439] on button "Log in" at bounding box center [474, 446] width 85 height 36
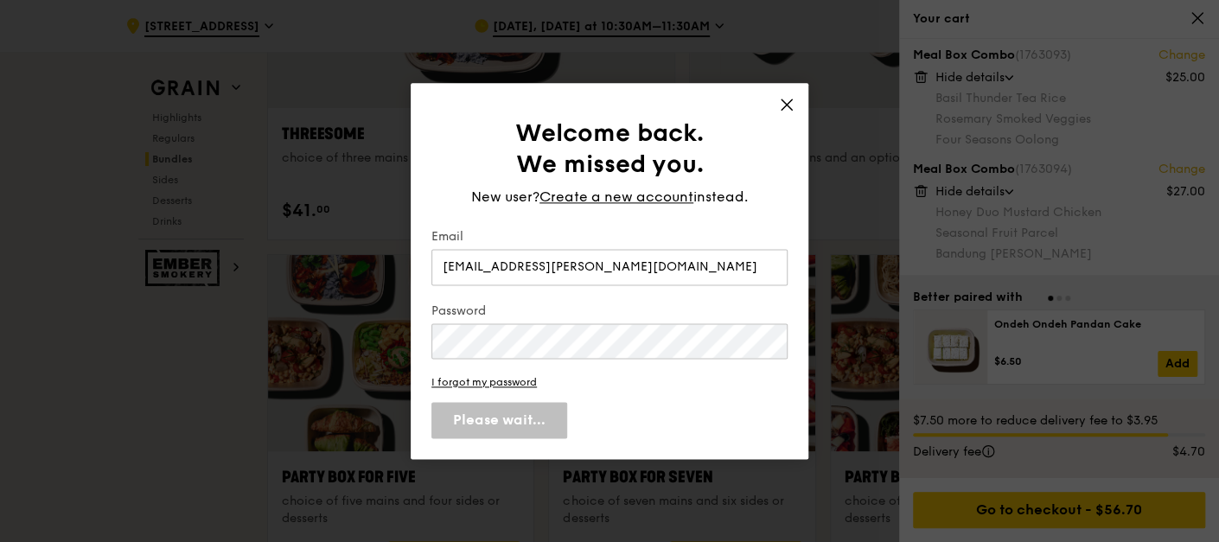
scroll to position [4, 0]
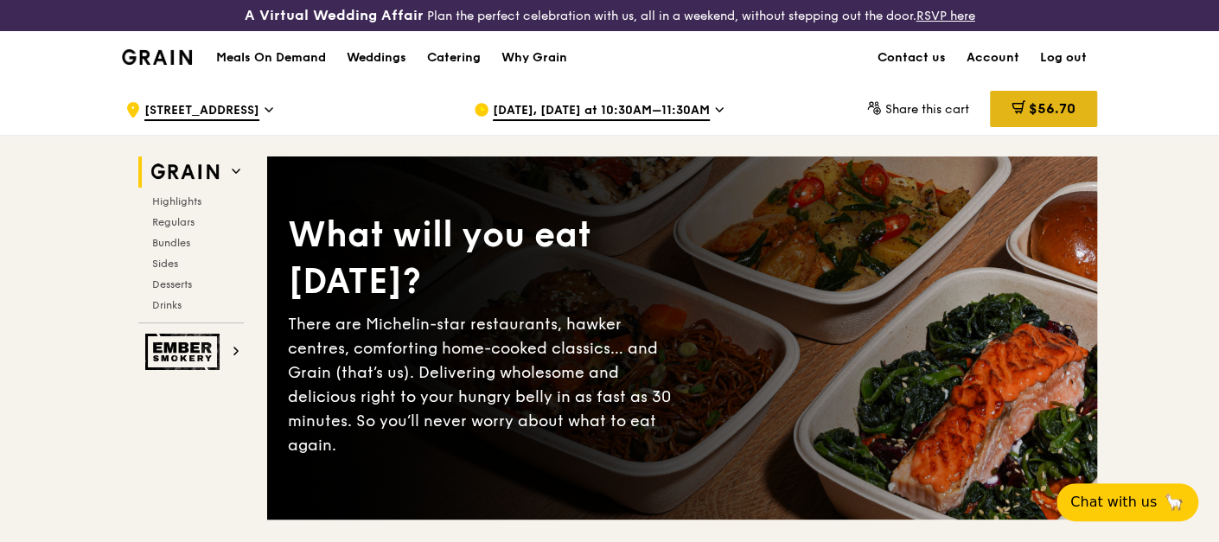
click at [1052, 106] on span "$56.70" at bounding box center [1052, 108] width 47 height 16
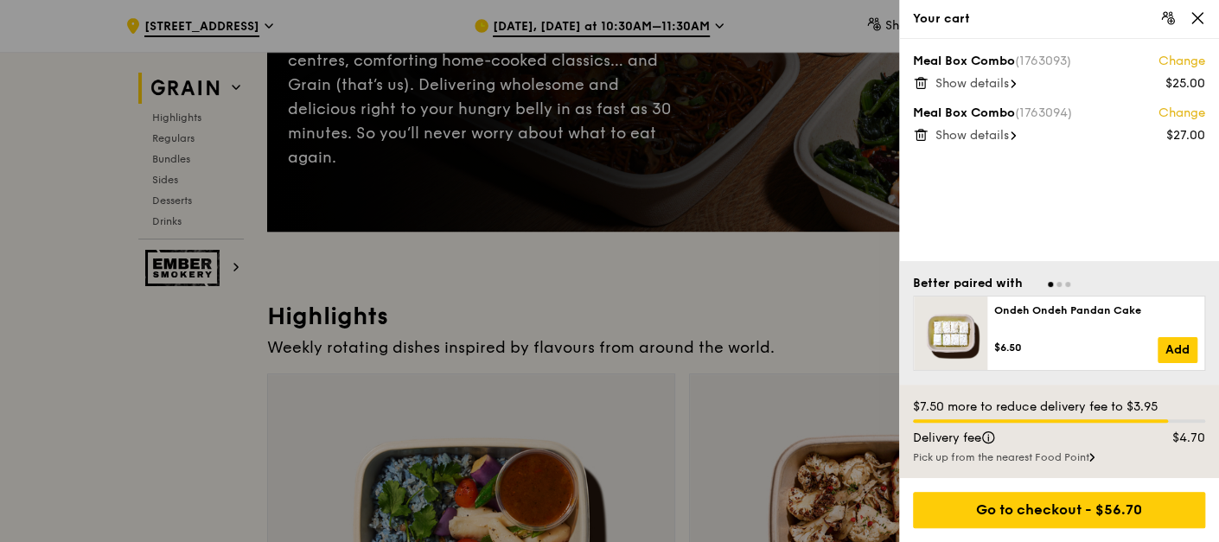
scroll to position [288, 0]
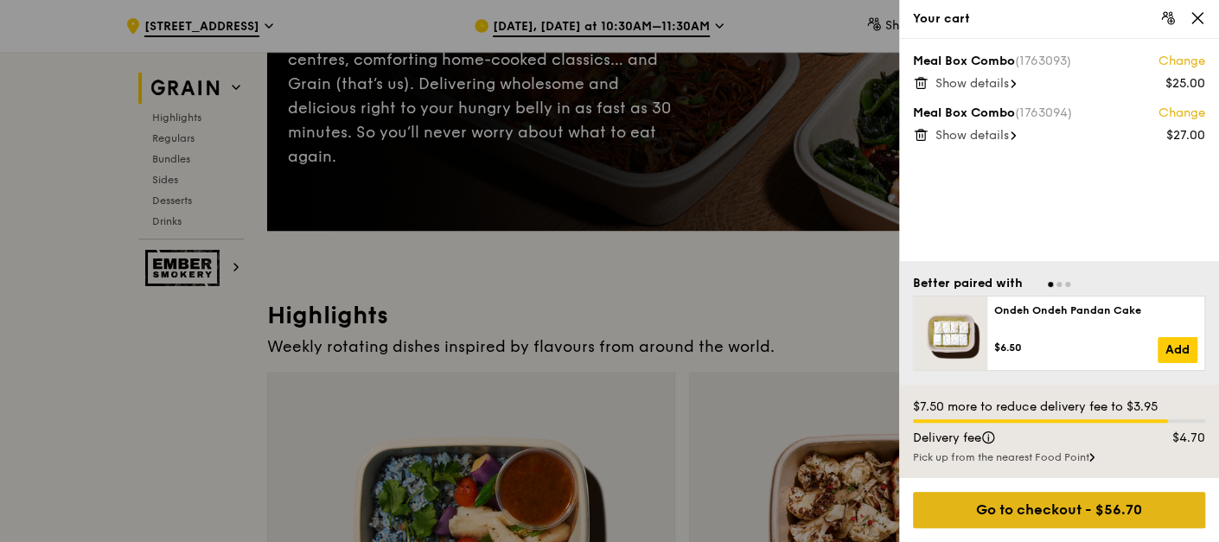
click at [1025, 506] on div "Go to checkout - $56.70" at bounding box center [1059, 510] width 292 height 36
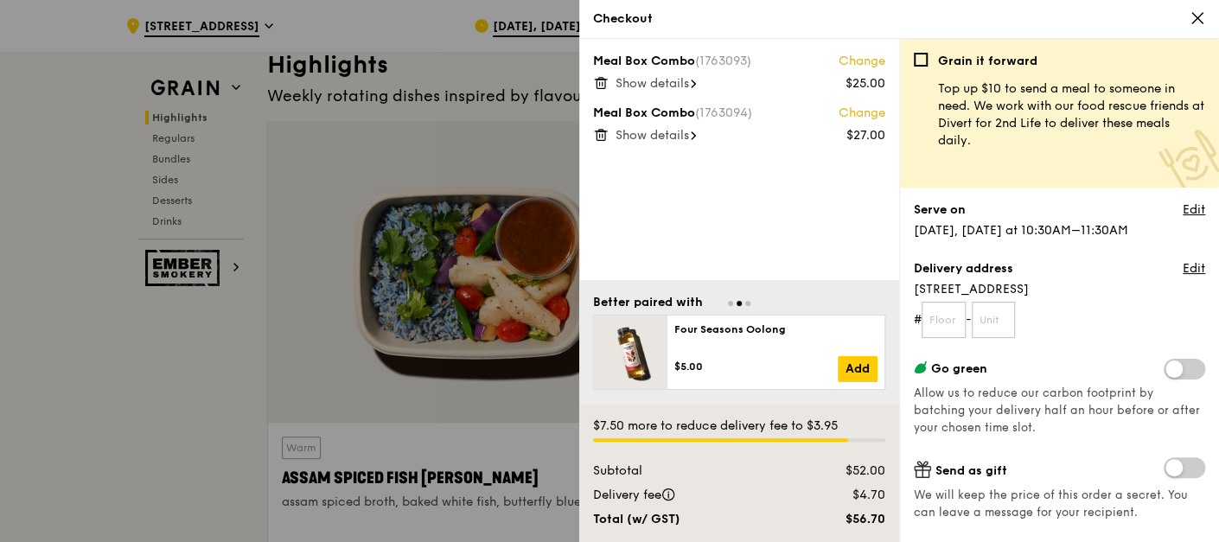
scroll to position [576, 0]
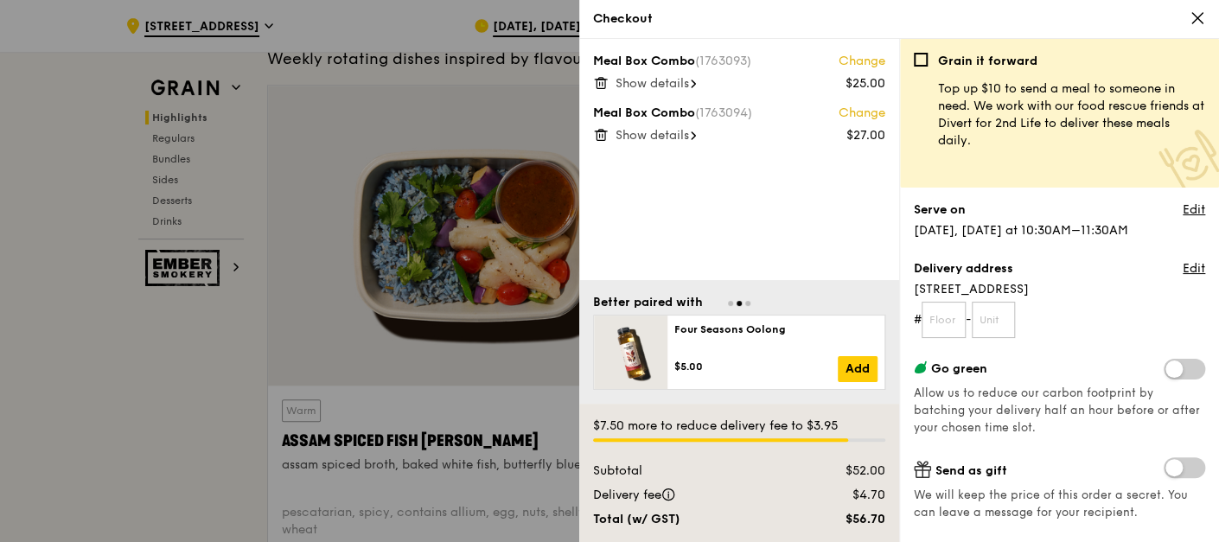
click at [678, 91] on div "Show details" at bounding box center [751, 83] width 270 height 17
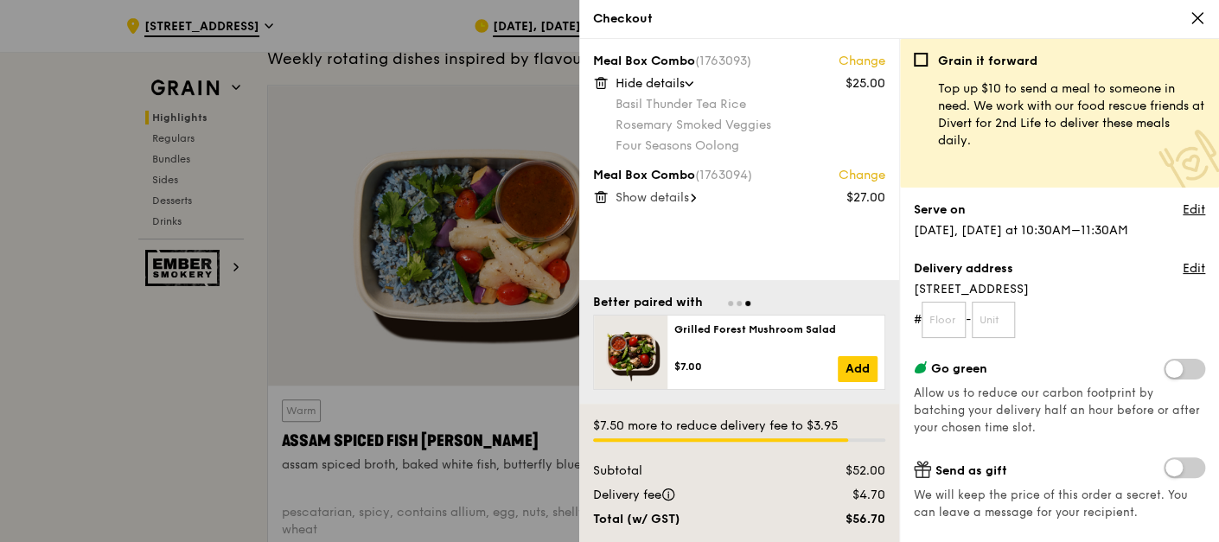
click at [683, 202] on span "Show details" at bounding box center [653, 197] width 74 height 15
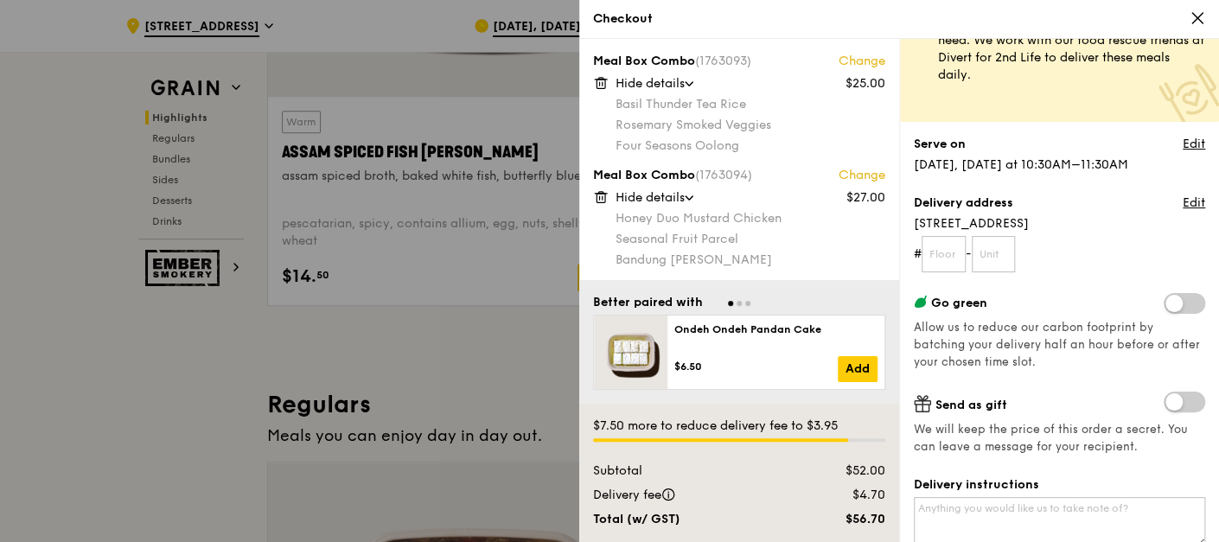
scroll to position [67, 0]
click at [946, 257] on input "text" at bounding box center [944, 253] width 44 height 36
type input "23"
click at [997, 252] on input "text" at bounding box center [994, 253] width 44 height 36
type input "28"
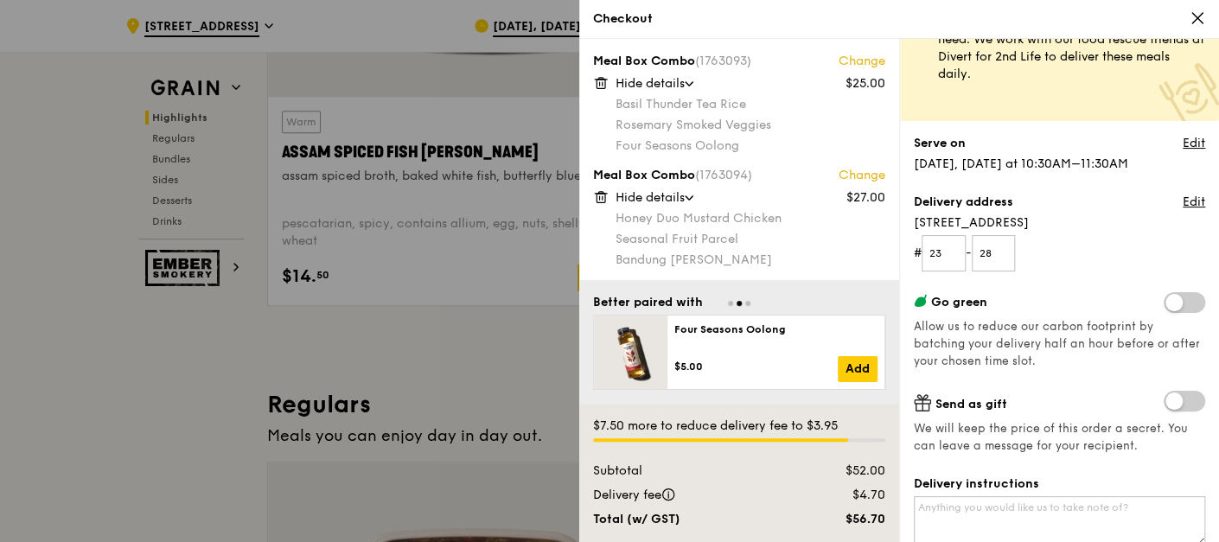
click at [861, 285] on div "Better paired with Ondeh Ondeh Pandan Cake $6.50 Add Four Seasons Oolong $5.00 …" at bounding box center [739, 342] width 320 height 124
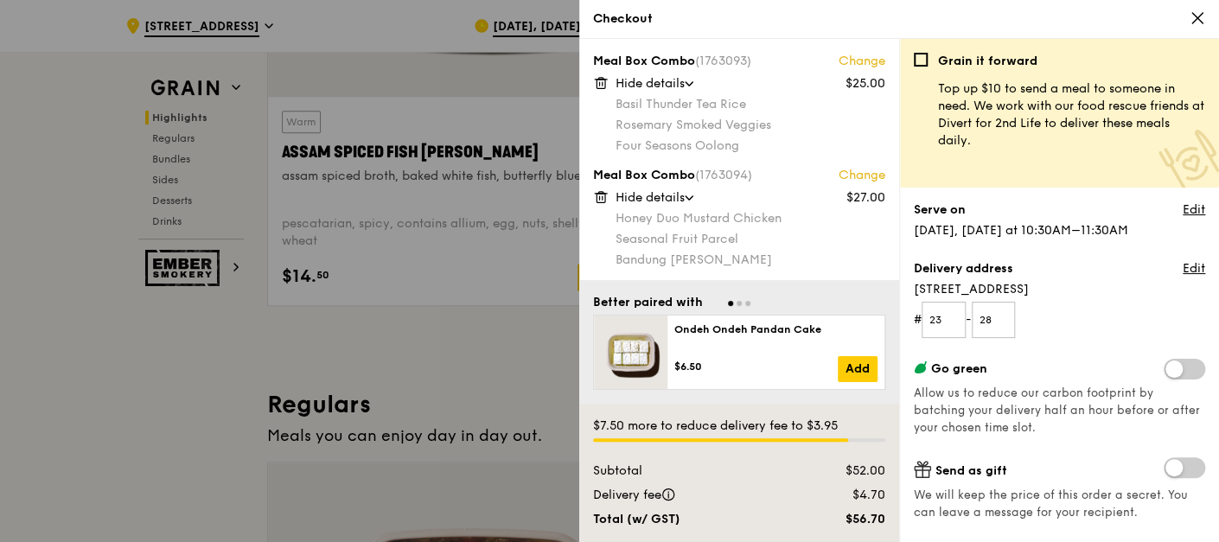
scroll to position [288, 0]
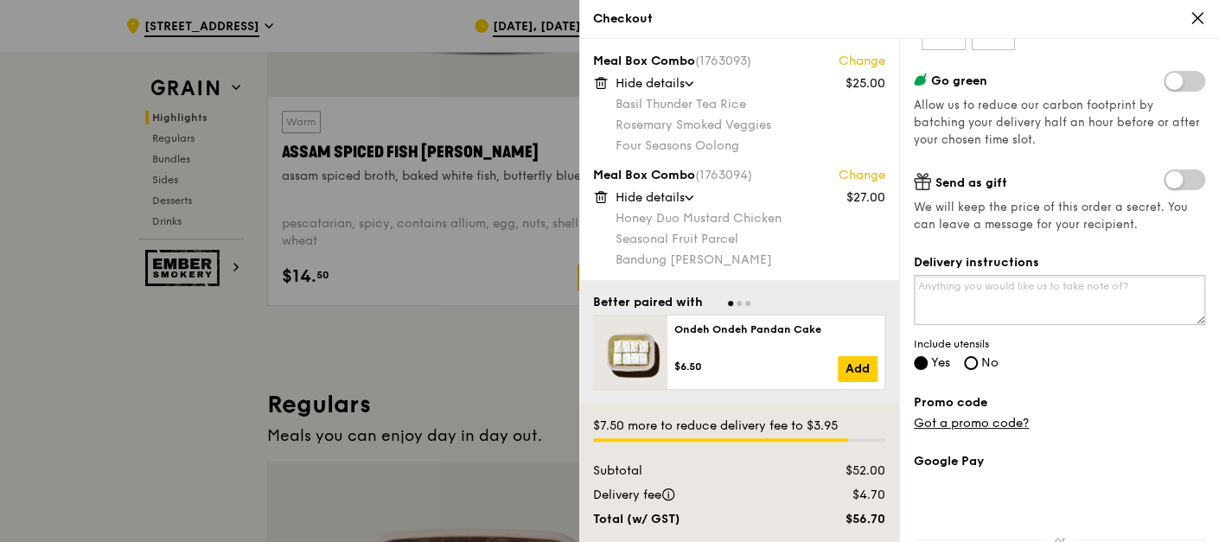
click at [1088, 289] on textarea "Delivery instructions" at bounding box center [1059, 300] width 291 height 50
click at [1023, 286] on textarea "please try to deliver as late as 11;30am" at bounding box center [1059, 300] width 291 height 50
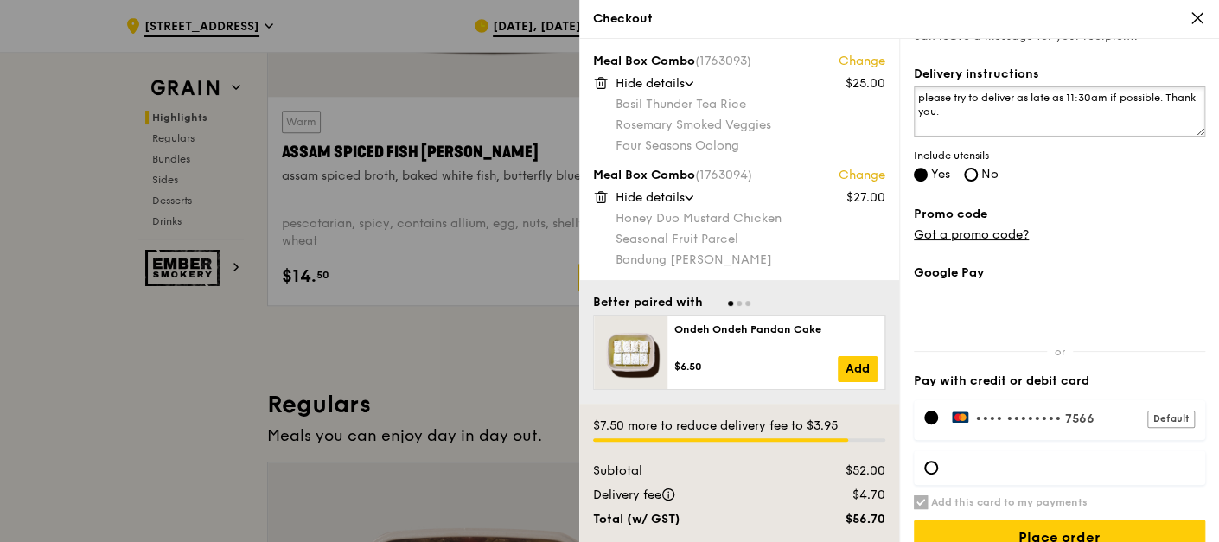
scroll to position [480, 0]
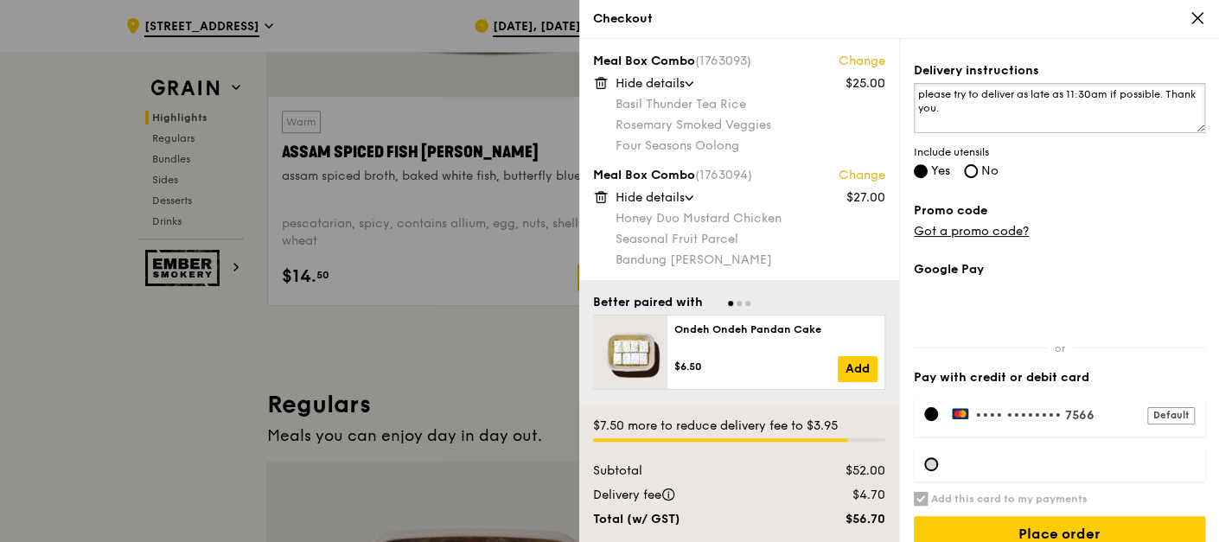
type textarea "please try to deliver as late as 11:30am if possible. Thank you."
click at [937, 459] on div at bounding box center [932, 465] width 14 height 14
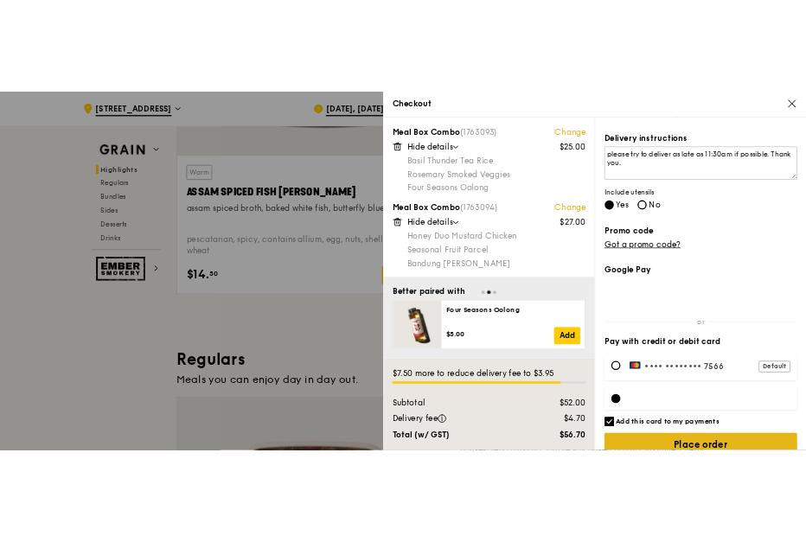
scroll to position [502, 0]
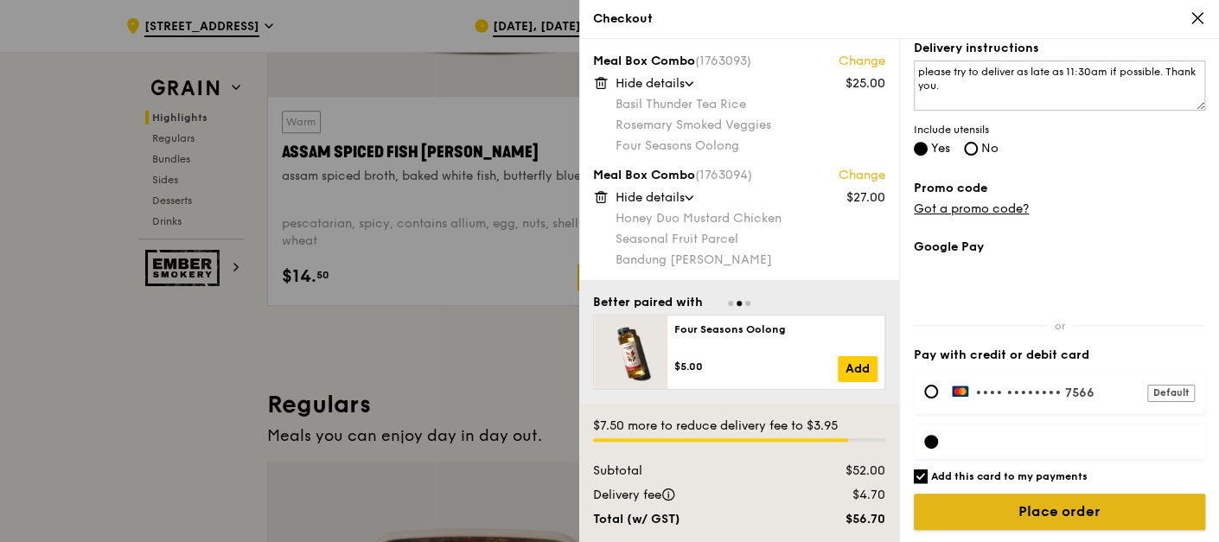
click at [1119, 509] on input "Place order" at bounding box center [1059, 512] width 291 height 36
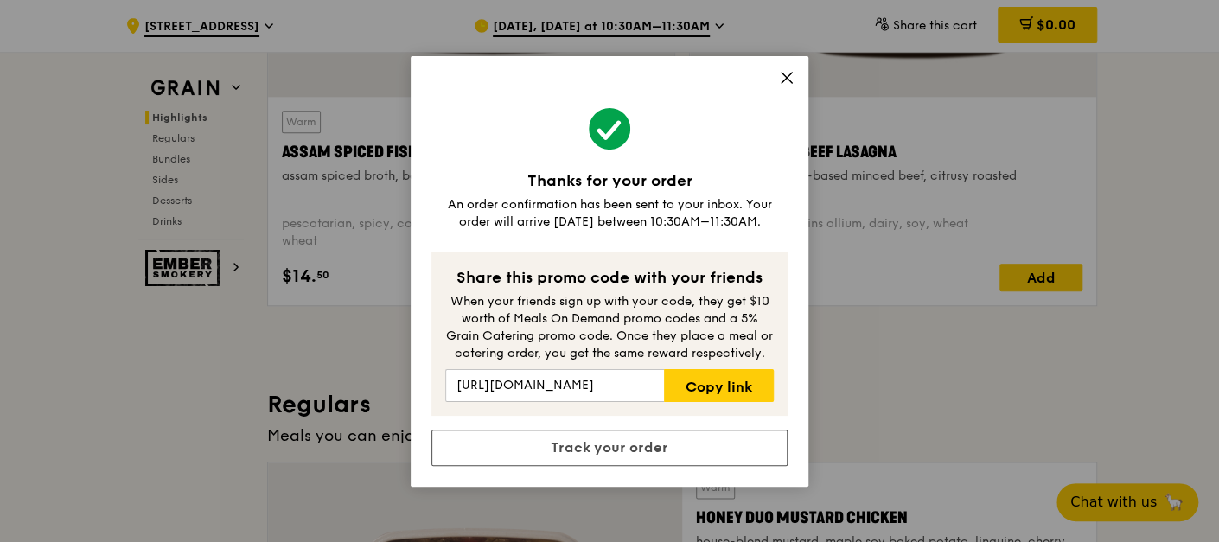
click at [957, 457] on div "Thanks for your order An order confirmation has been sent to your inbox. Your o…" at bounding box center [609, 271] width 1219 height 542
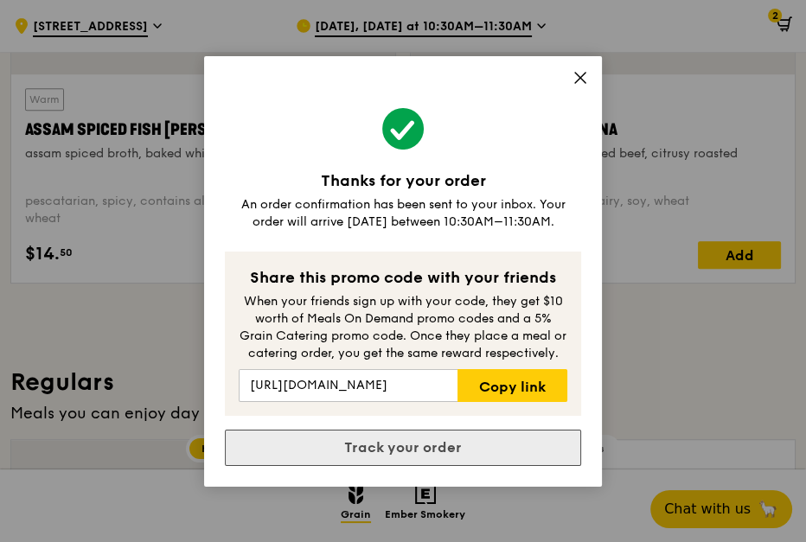
click at [484, 447] on link "Track your order" at bounding box center [403, 448] width 356 height 36
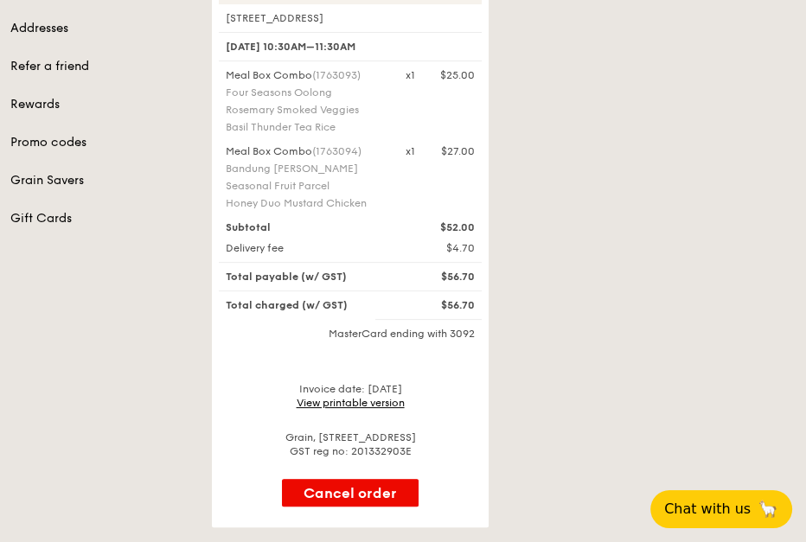
scroll to position [384, 0]
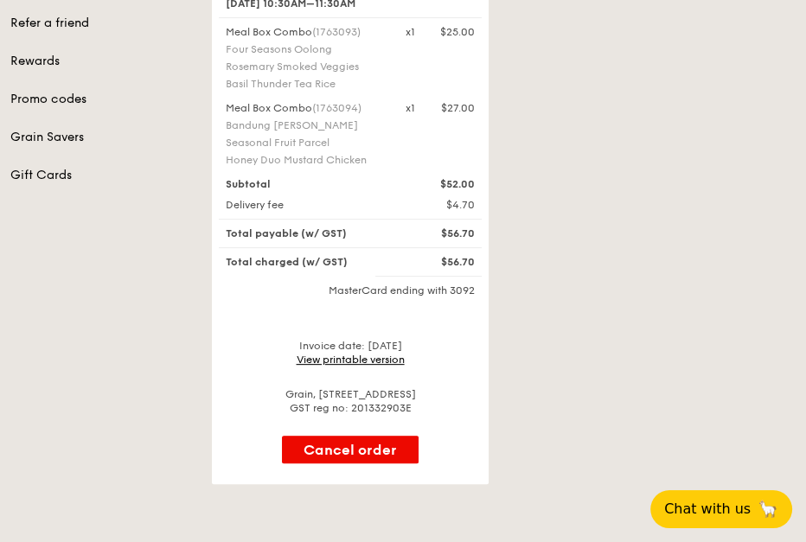
click at [392, 355] on link "View printable version" at bounding box center [351, 360] width 108 height 12
